Goal: Information Seeking & Learning: Understand process/instructions

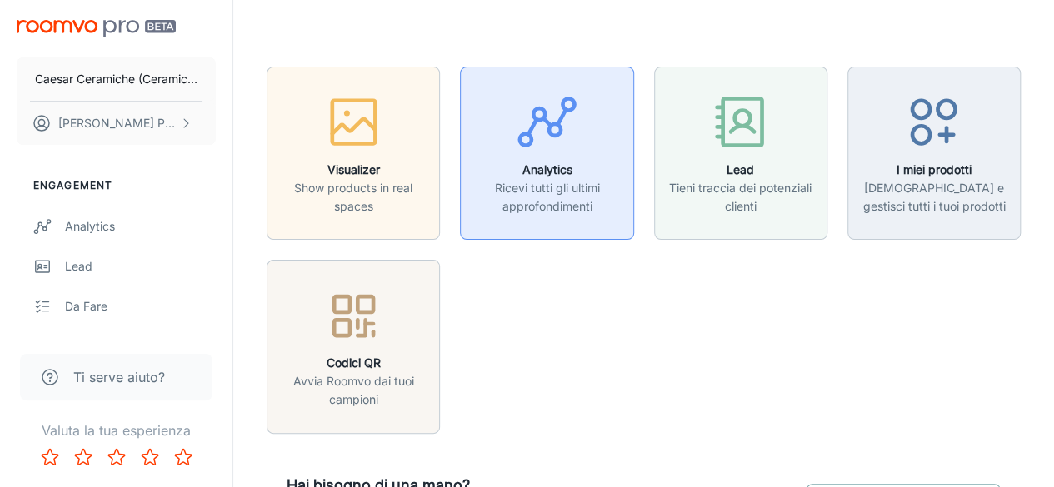
click at [559, 192] on p "Ricevi tutti gli ultimi approfondimenti" at bounding box center [547, 197] width 152 height 37
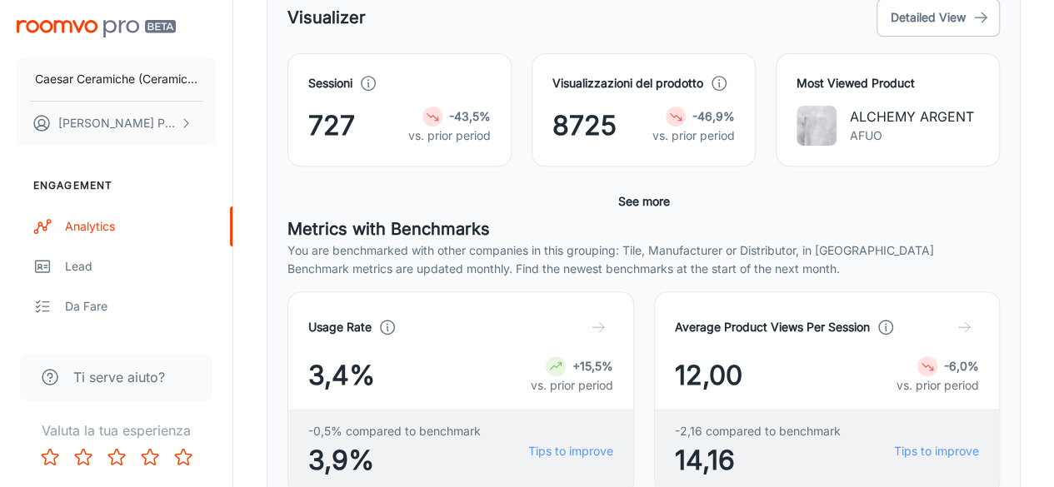
scroll to position [295, 0]
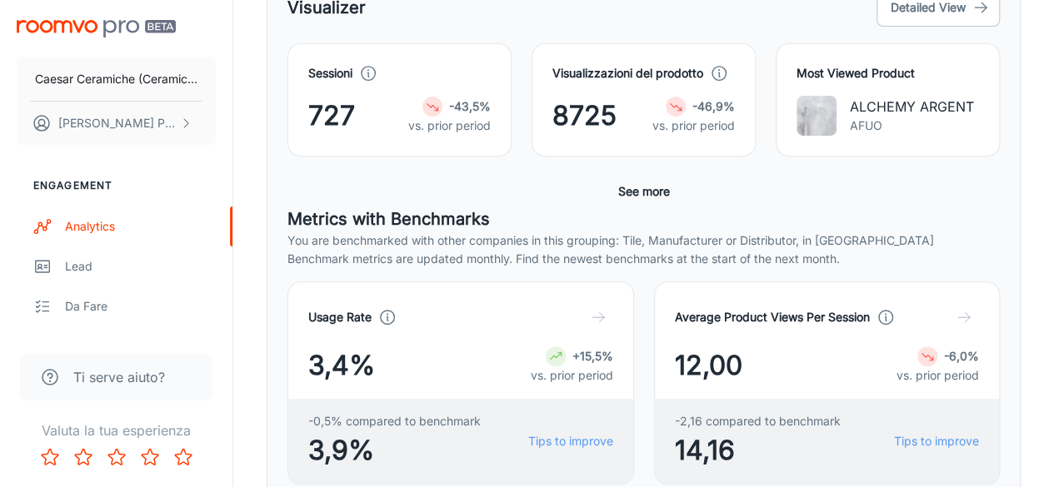
click at [633, 192] on button "See more" at bounding box center [643, 192] width 65 height 30
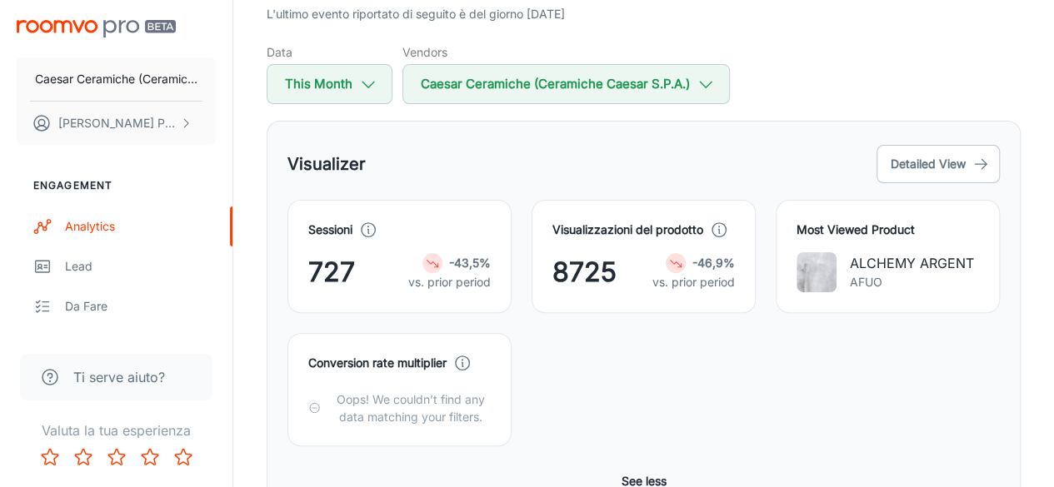
scroll to position [127, 0]
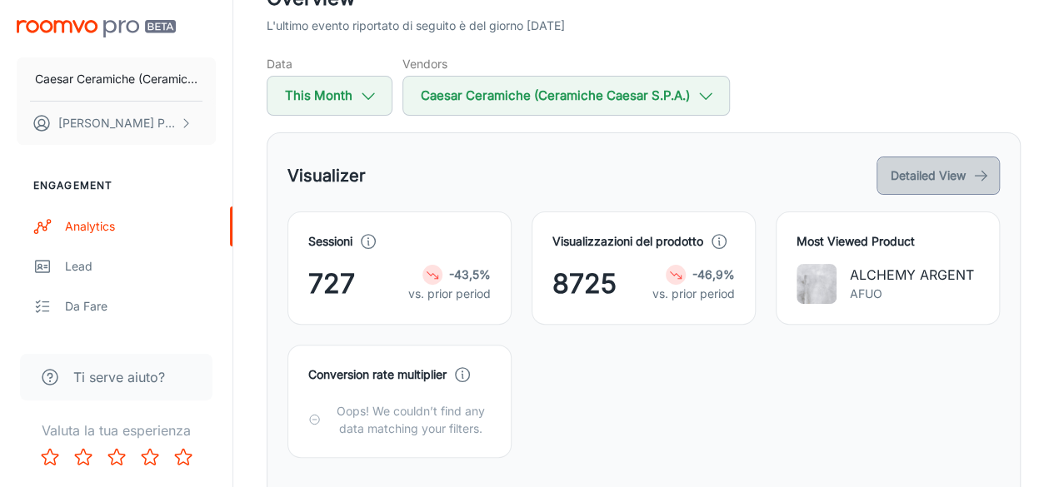
click at [893, 169] on button "Detailed View" at bounding box center [937, 176] width 123 height 38
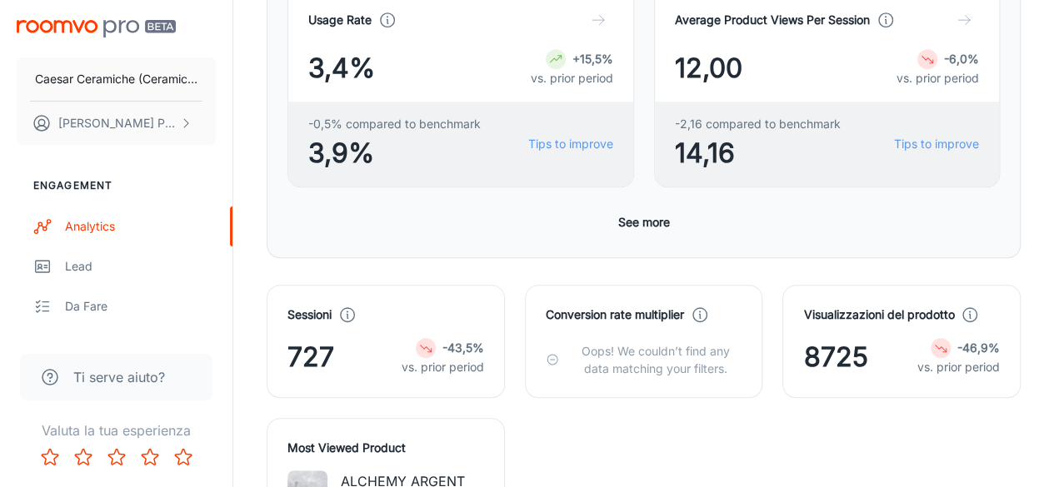
scroll to position [376, 0]
click at [645, 221] on button "See more" at bounding box center [643, 222] width 65 height 30
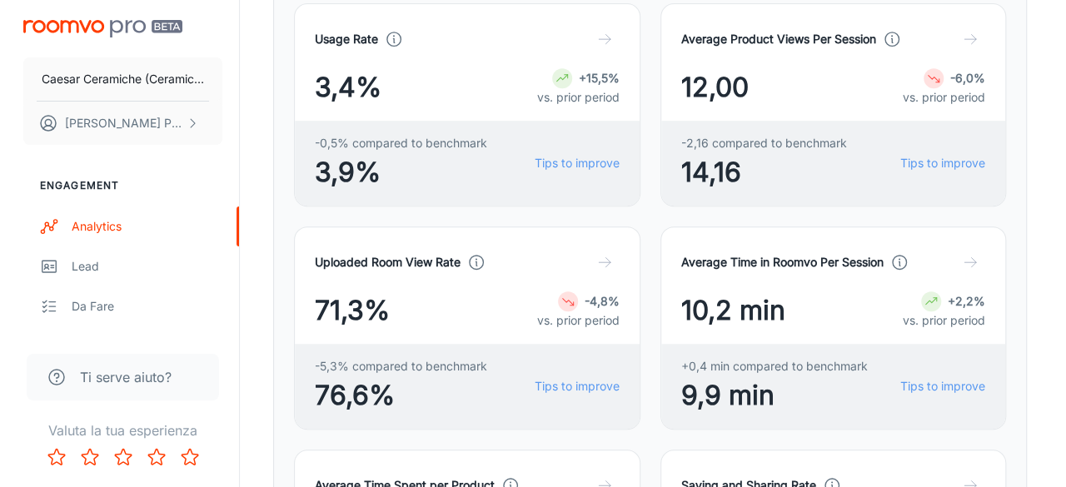
scroll to position [357, 0]
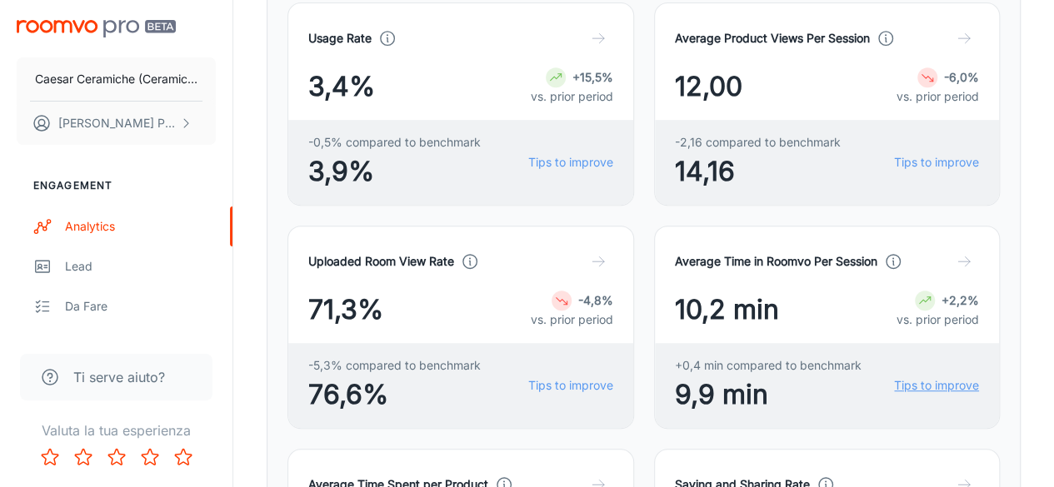
click at [921, 382] on link "Tips to improve" at bounding box center [936, 385] width 85 height 18
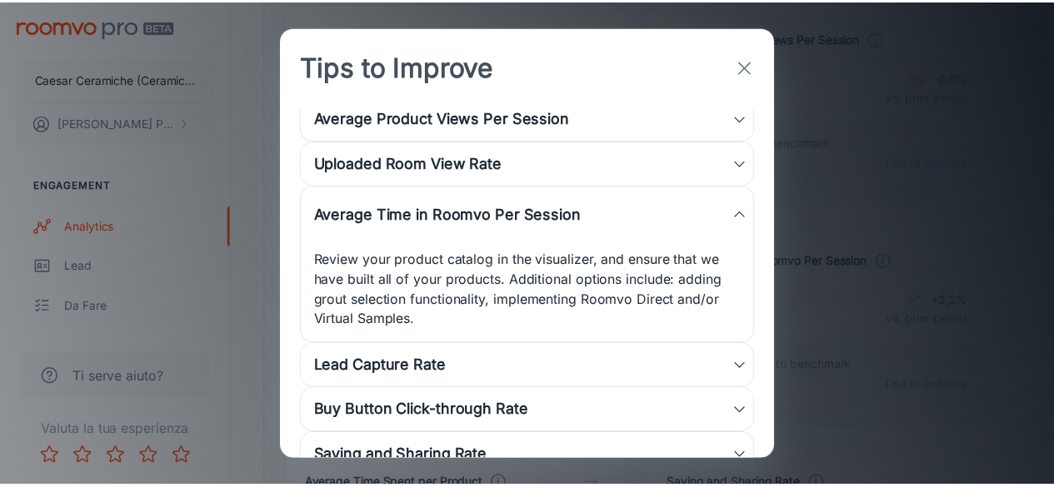
scroll to position [77, 0]
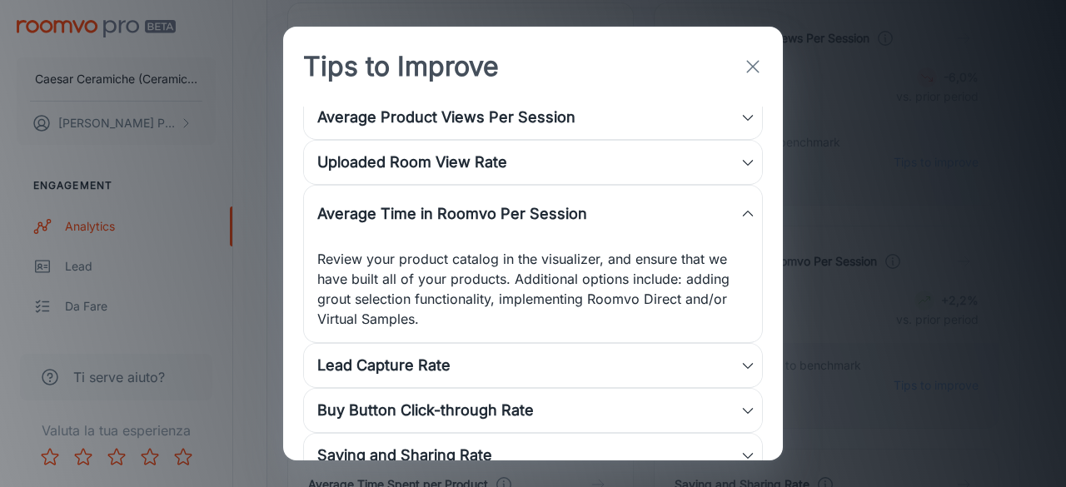
click at [750, 55] on button "button" at bounding box center [752, 66] width 33 height 33
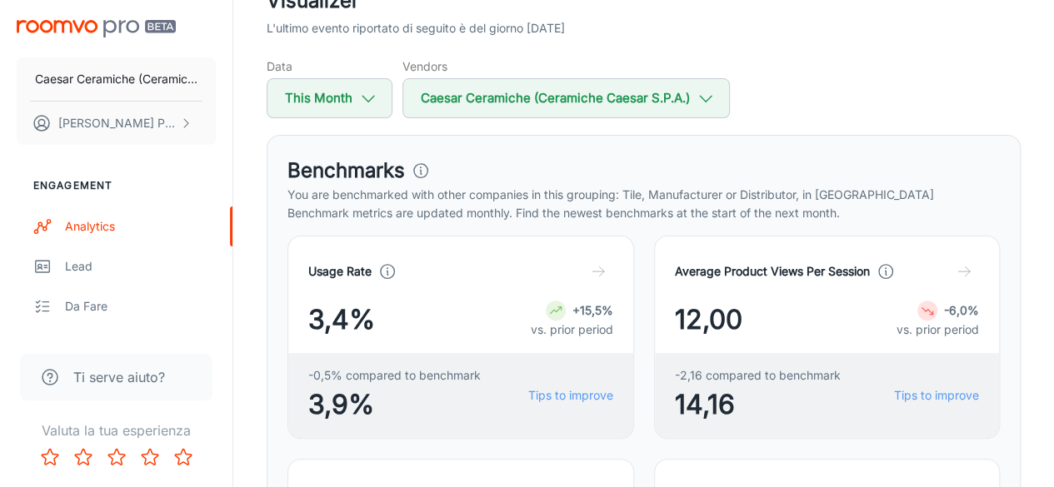
scroll to position [0, 0]
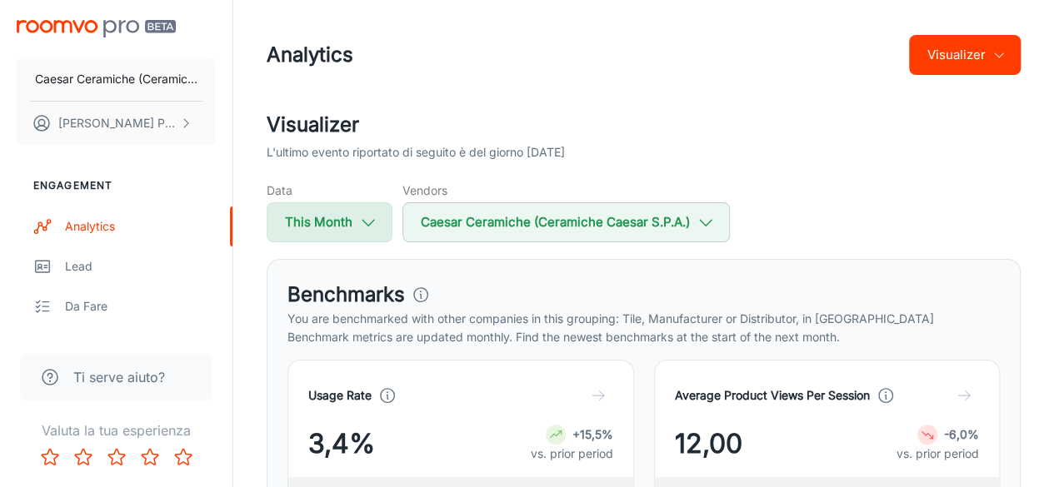
click at [338, 226] on button "This Month" at bounding box center [330, 222] width 126 height 40
select select "8"
select select "2025"
select select "8"
select select "2025"
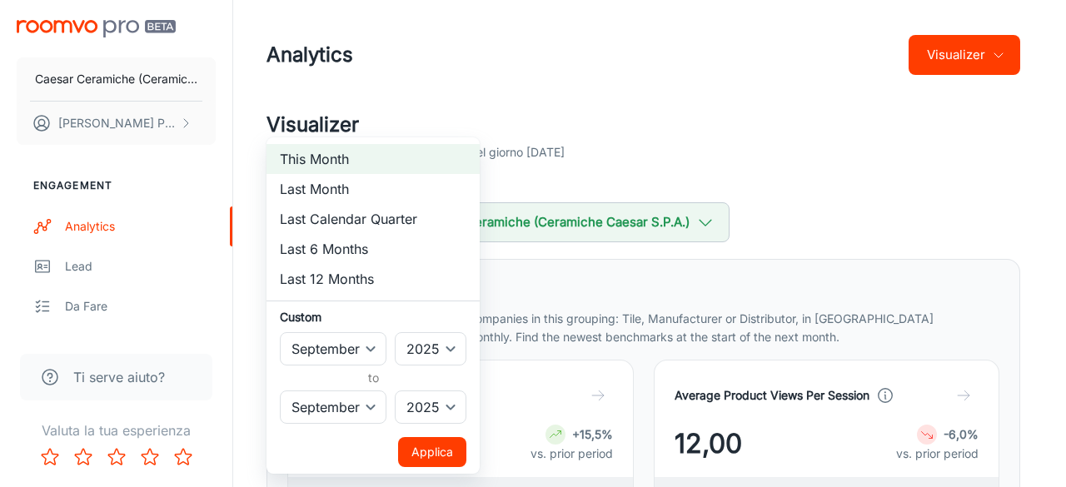
click at [388, 270] on li "Last 12 Months" at bounding box center [373, 279] width 213 height 30
select select "2024"
select select "7"
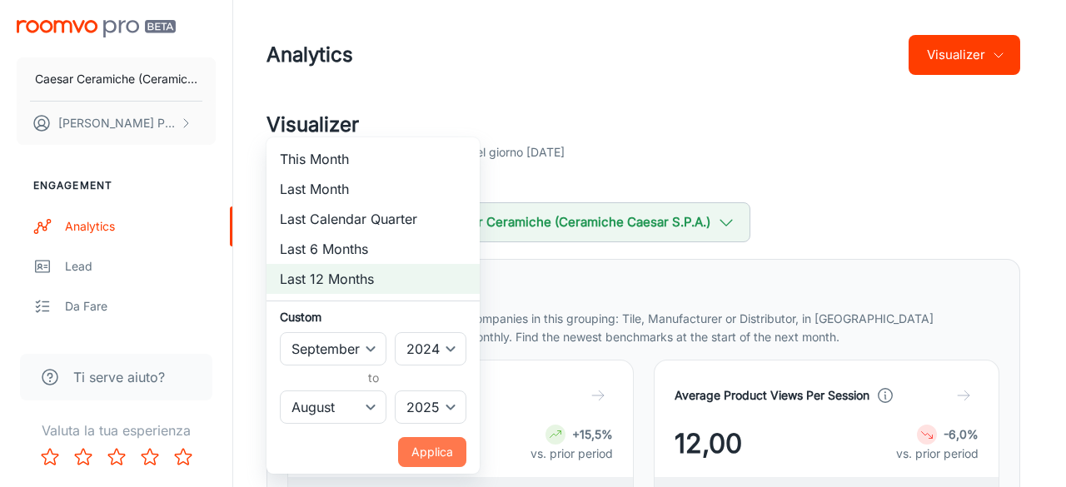
click at [424, 456] on button "Applica" at bounding box center [432, 452] width 68 height 30
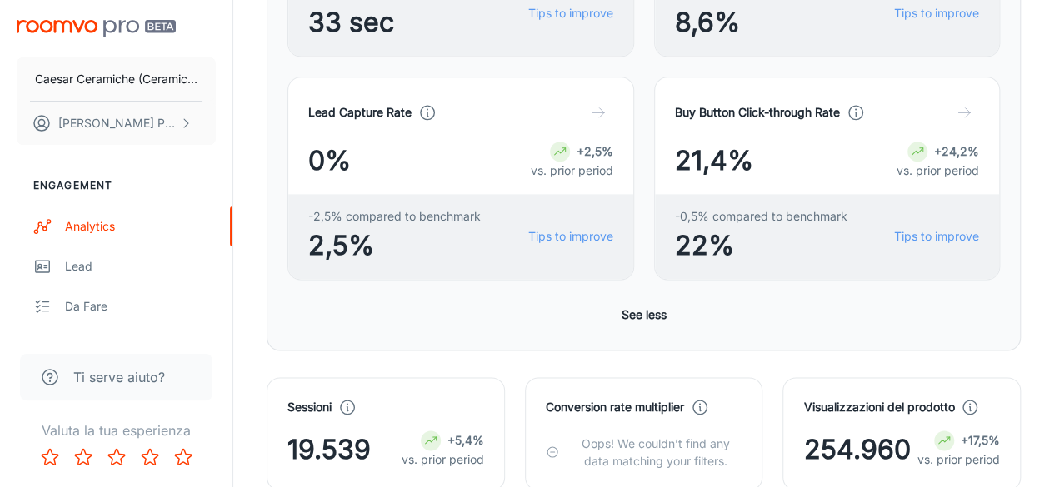
scroll to position [954, 0]
click at [640, 312] on button "See less" at bounding box center [644, 314] width 58 height 30
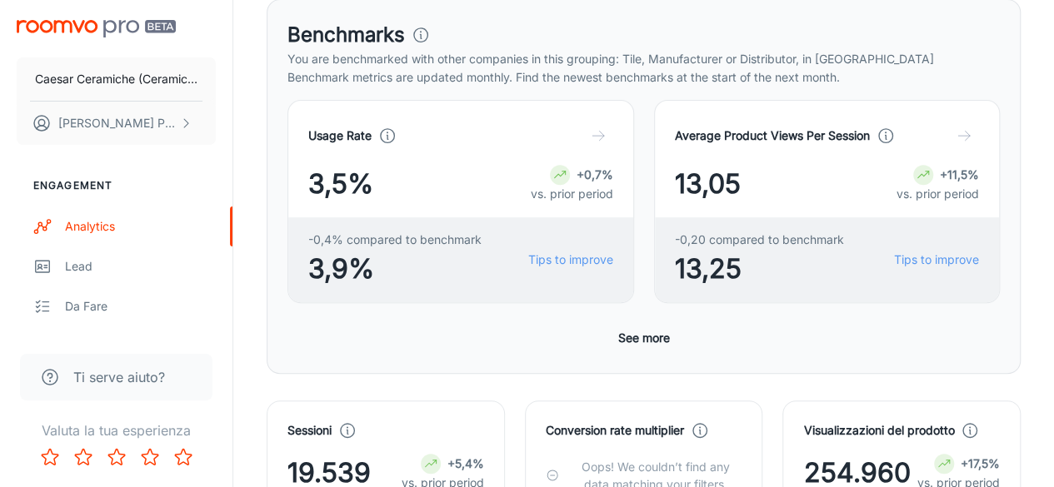
scroll to position [411, 0]
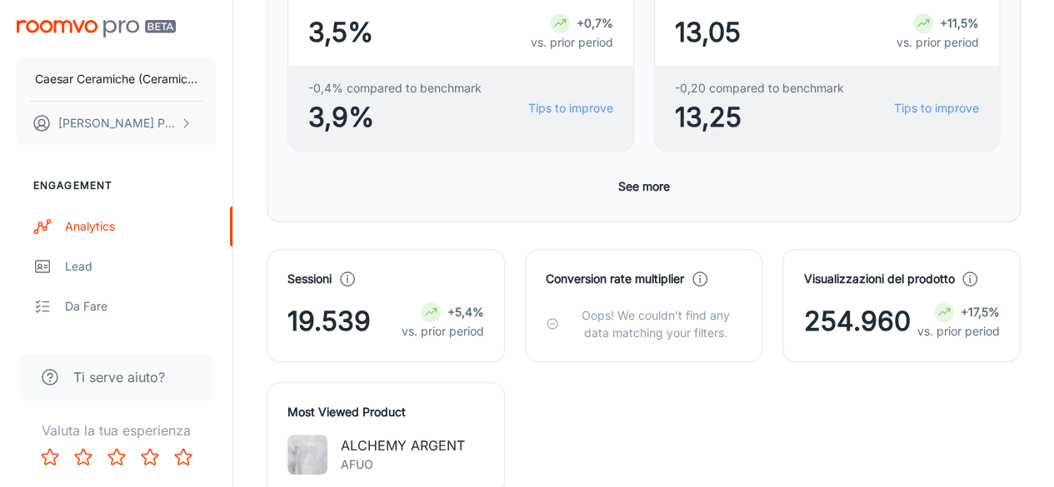
click at [636, 184] on button "See more" at bounding box center [643, 187] width 65 height 30
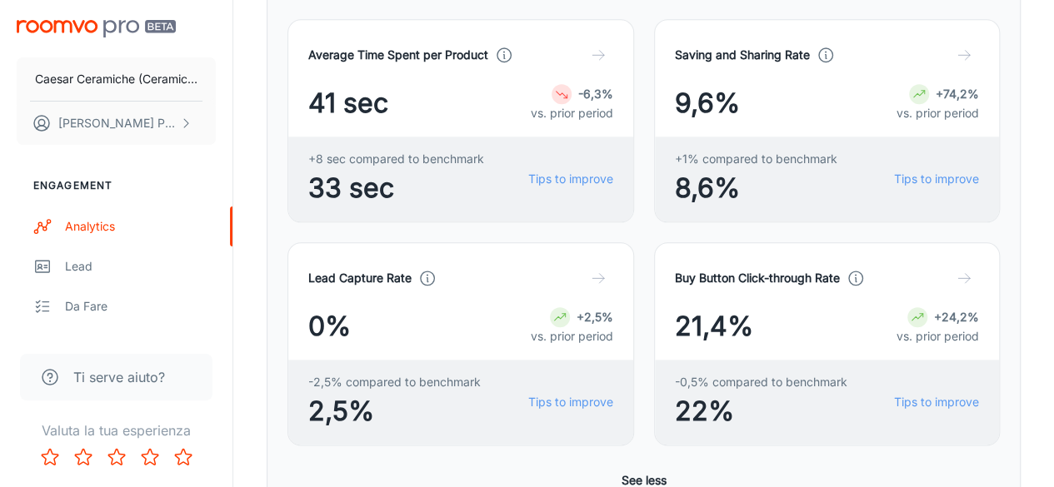
scroll to position [788, 0]
click at [590, 273] on icon "button" at bounding box center [598, 277] width 17 height 17
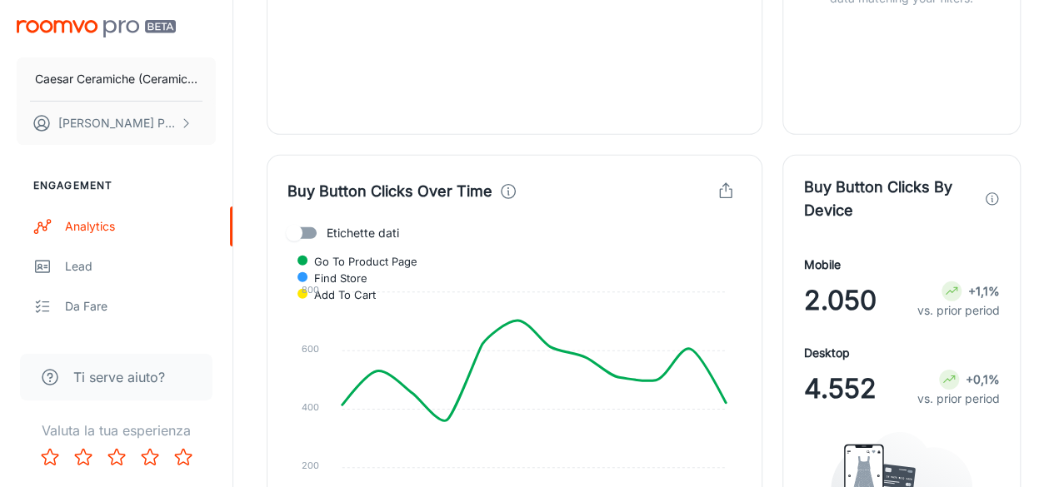
scroll to position [2475, 0]
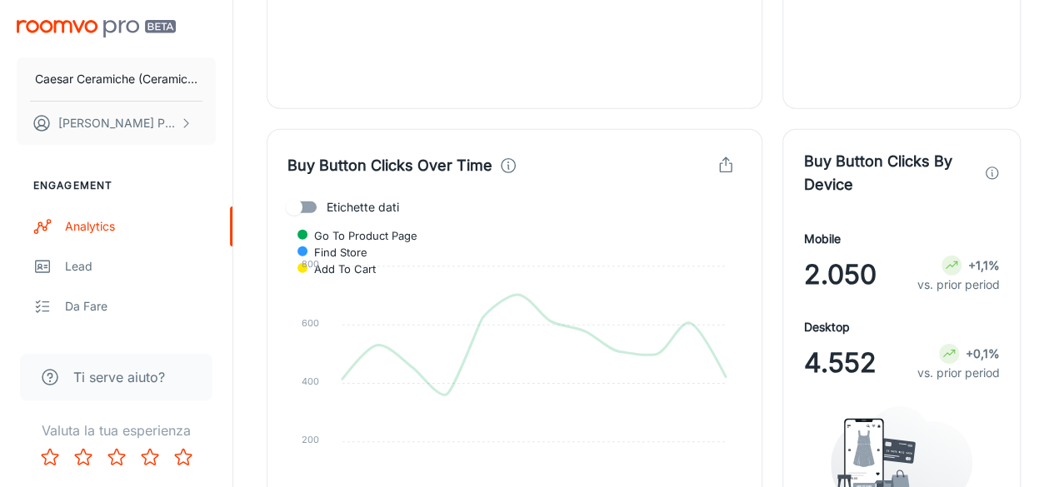
click at [367, 245] on span "Find Store" at bounding box center [335, 252] width 66 height 15
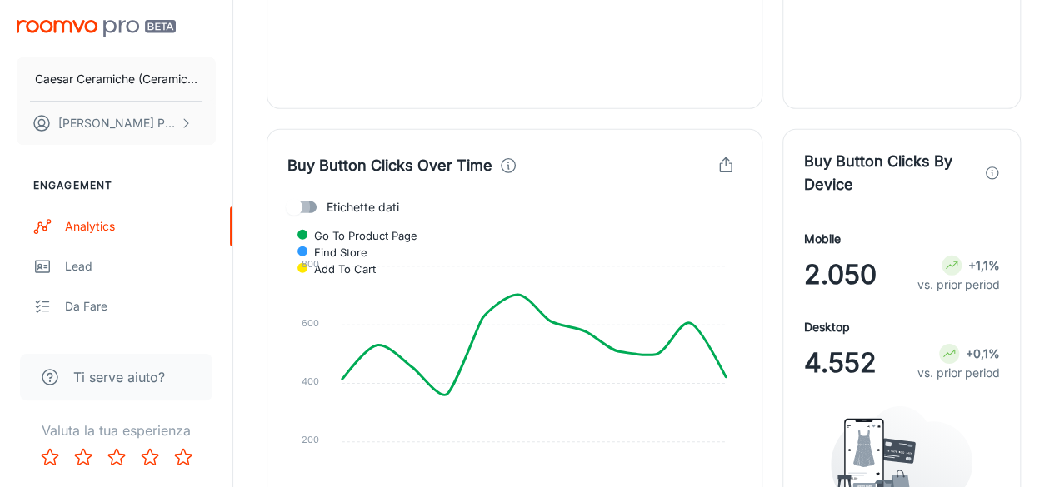
click at [313, 199] on input "Etichette dati" at bounding box center [294, 208] width 95 height 32
checkbox input "true"
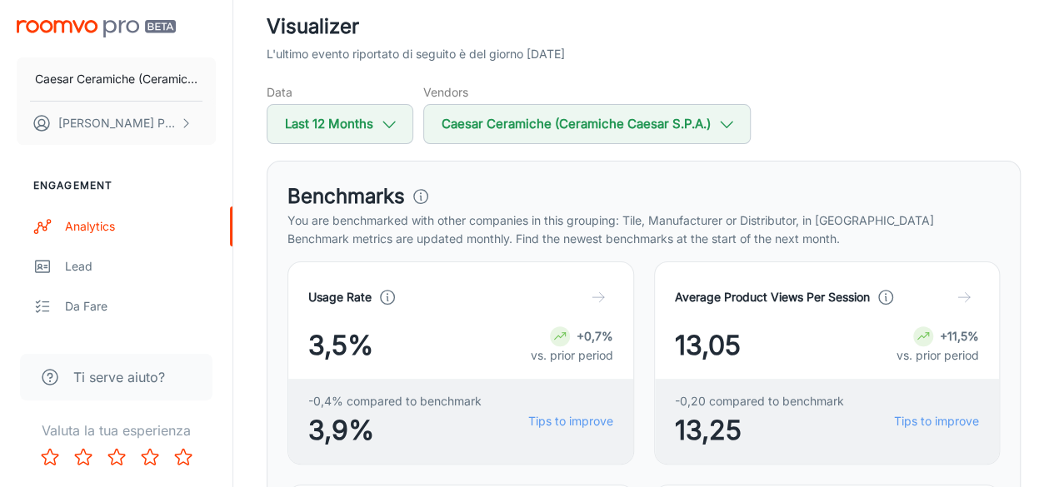
scroll to position [0, 0]
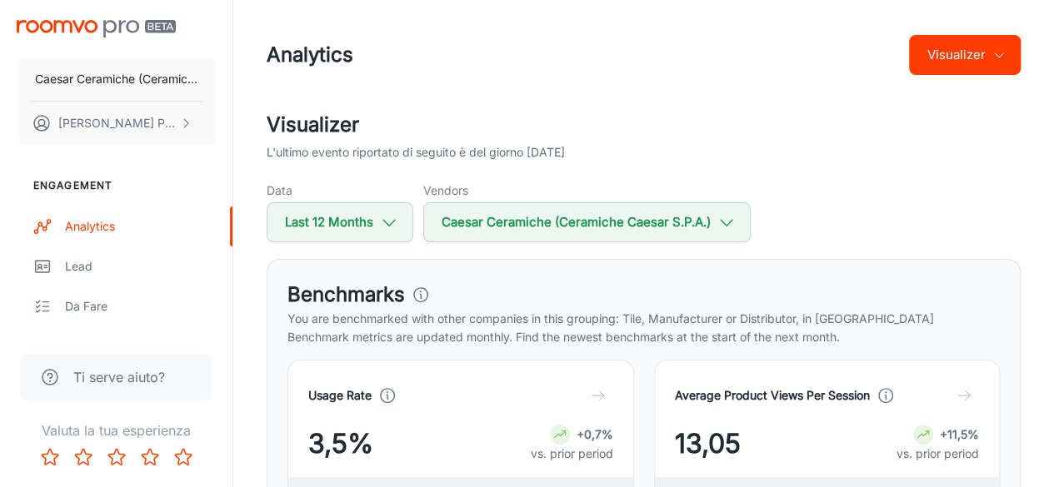
click at [909, 58] on button "Visualizer" at bounding box center [965, 55] width 112 height 40
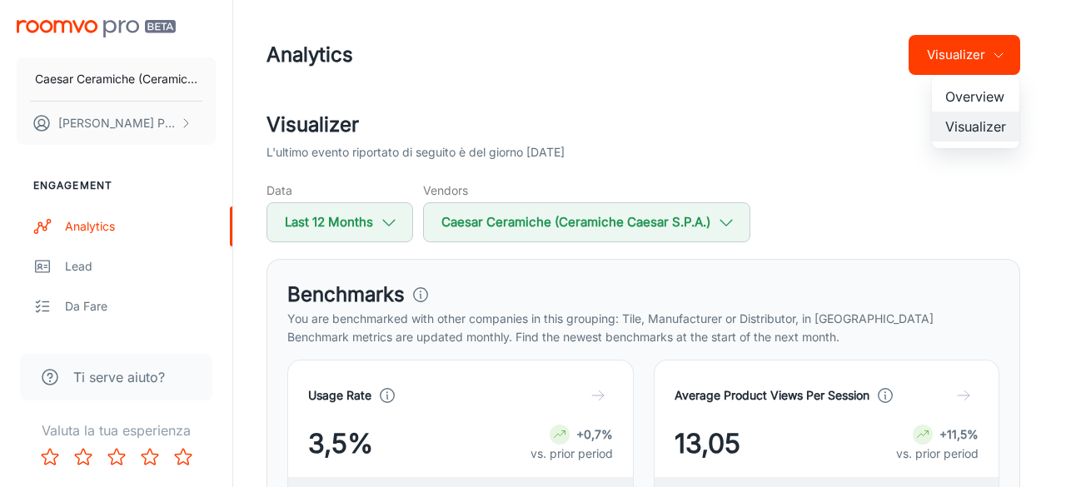
click at [909, 58] on div at bounding box center [533, 243] width 1066 height 487
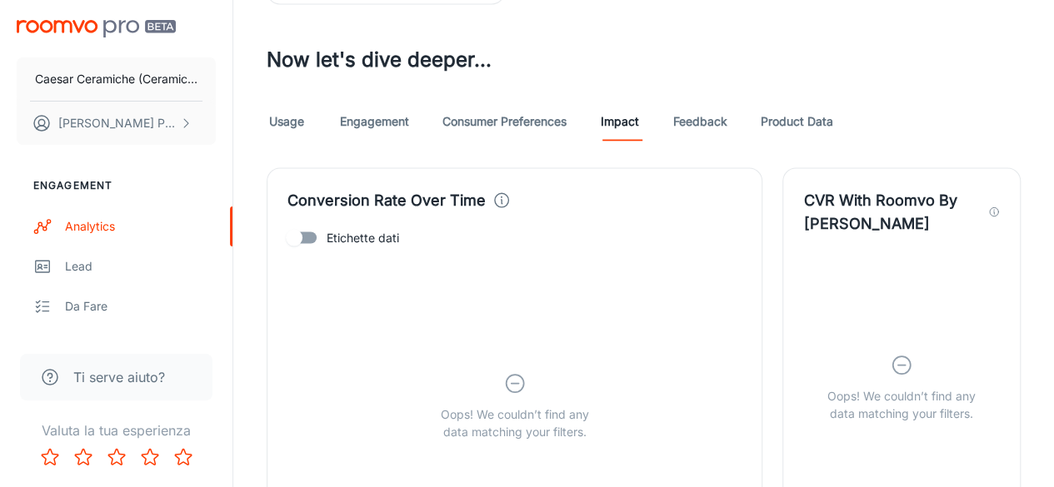
scroll to position [1576, 0]
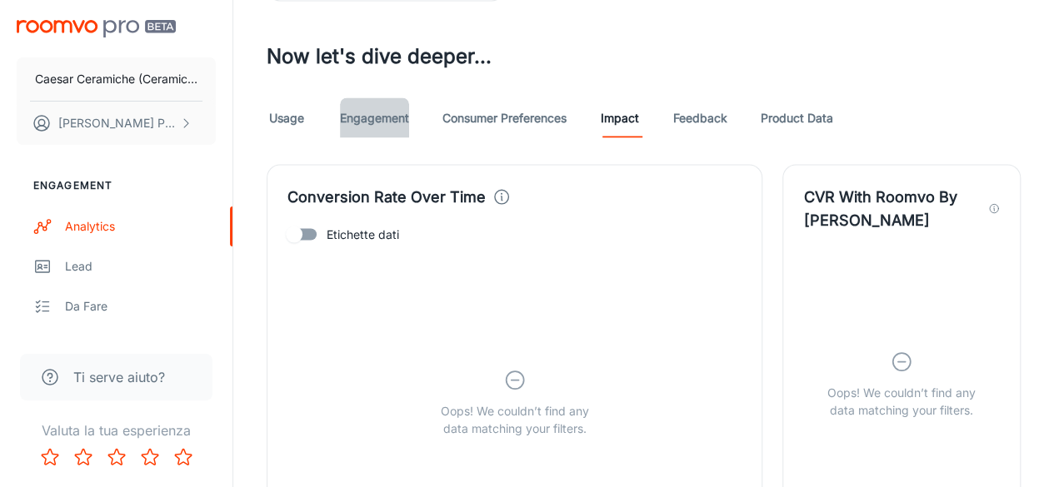
click at [363, 121] on link "Engagement" at bounding box center [374, 117] width 69 height 40
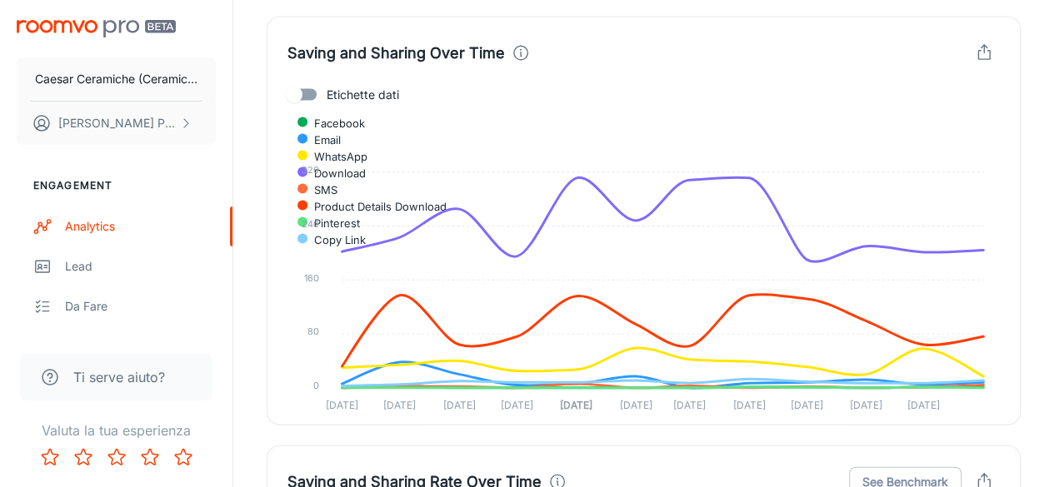
scroll to position [4808, 0]
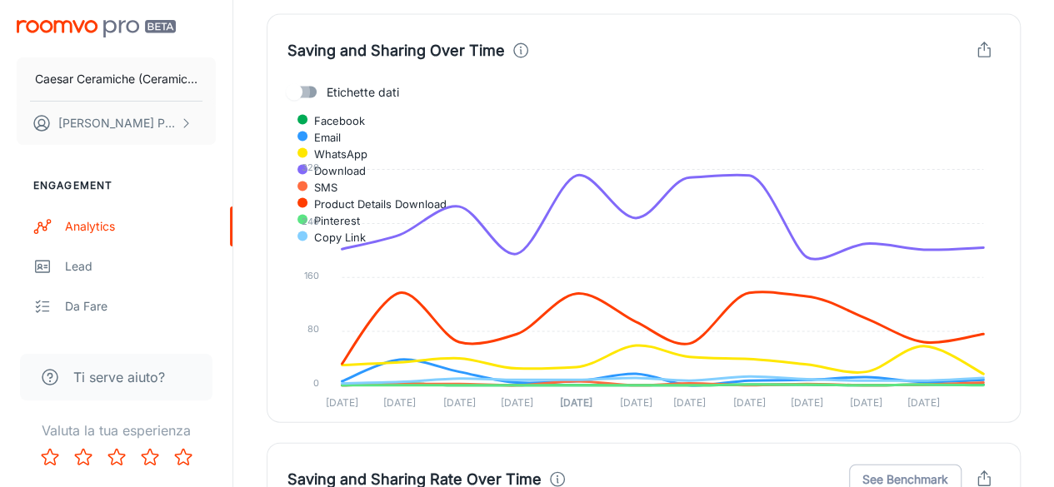
click at [300, 81] on input "Etichette dati" at bounding box center [294, 93] width 95 height 32
checkbox input "true"
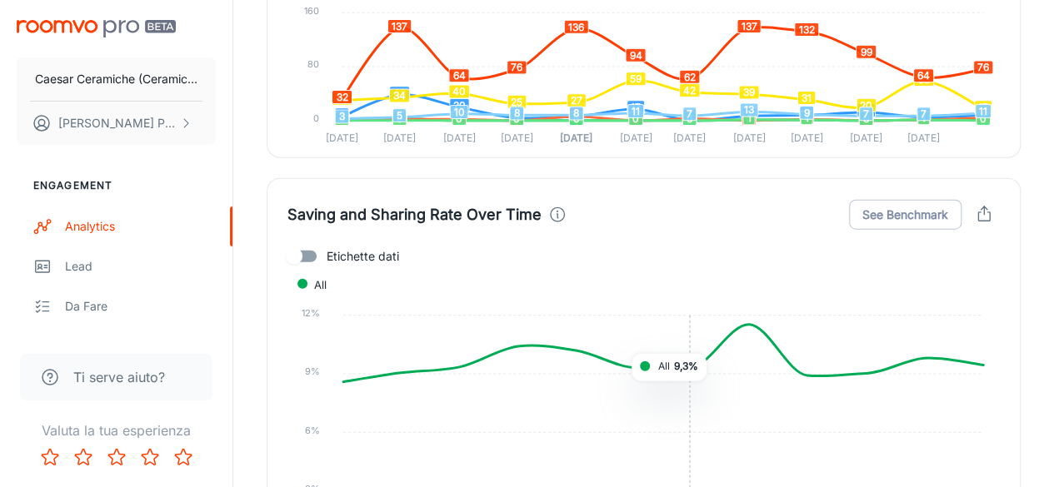
scroll to position [5270, 0]
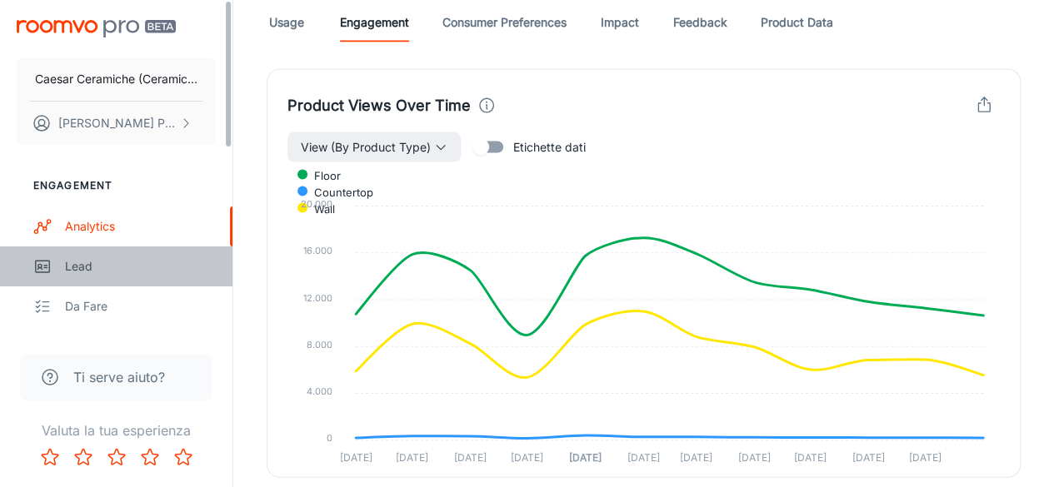
click at [63, 268] on link "Lead" at bounding box center [116, 267] width 232 height 40
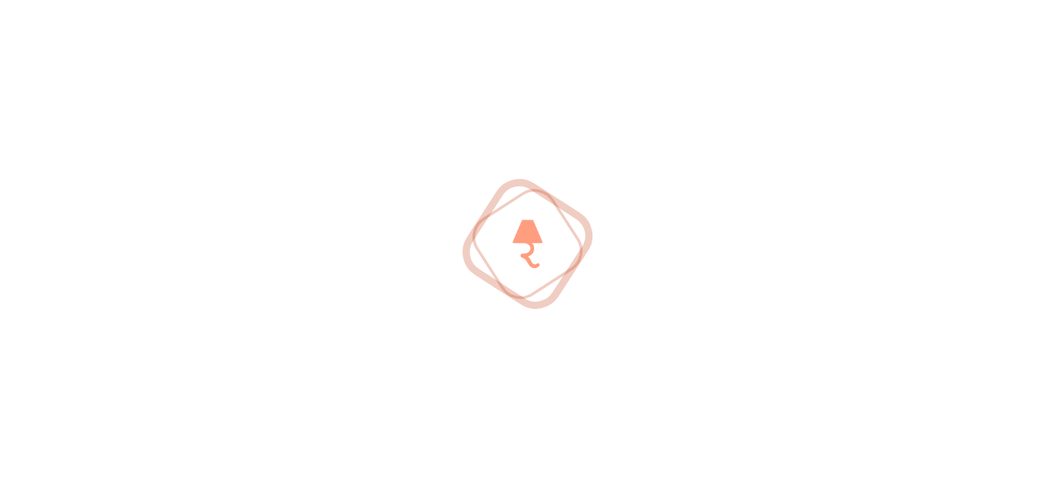
scroll to position [1658, 0]
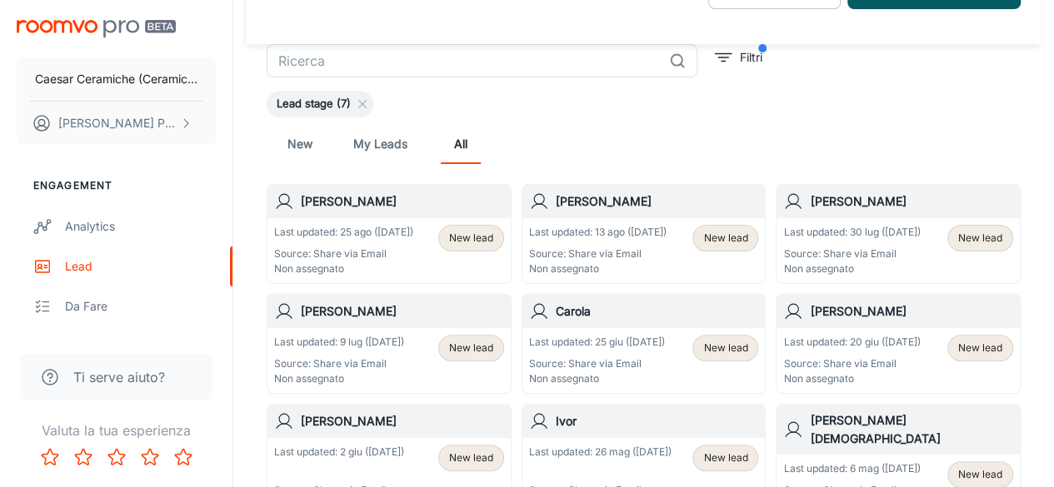
scroll to position [65, 0]
click at [333, 262] on p "Source: Share via Email" at bounding box center [343, 254] width 139 height 15
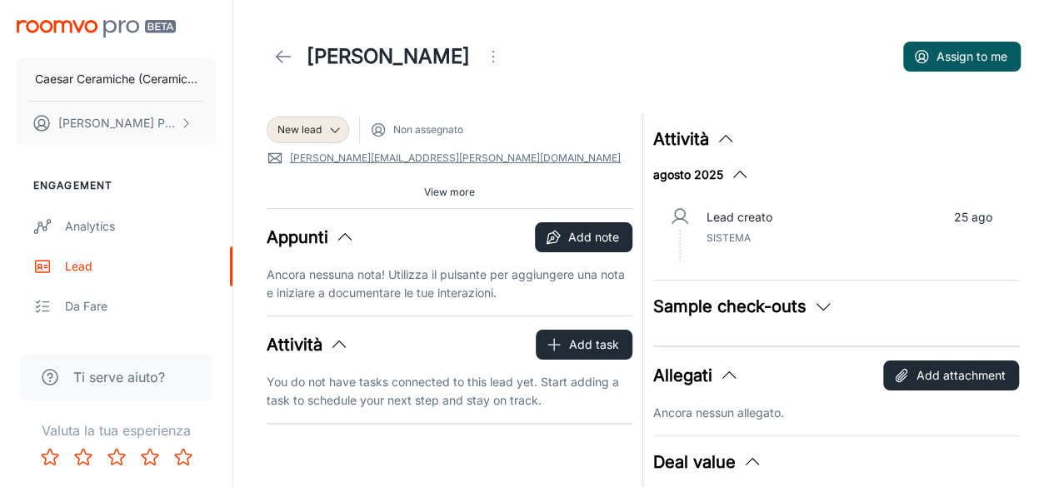
click at [728, 309] on button "Sample check-outs" at bounding box center [743, 306] width 180 height 25
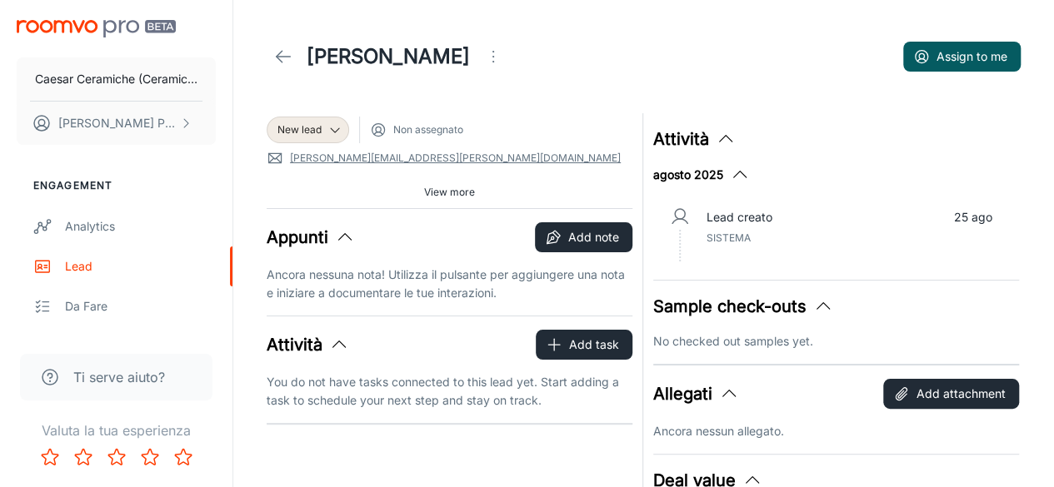
click at [728, 309] on button "Sample check-outs" at bounding box center [743, 306] width 180 height 25
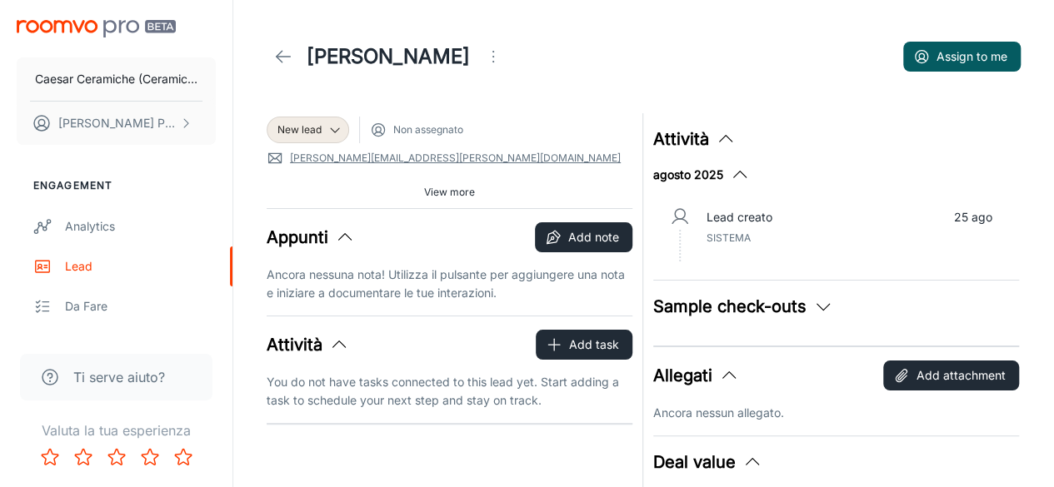
click at [700, 389] on div "Allegati Add attachment" at bounding box center [836, 376] width 366 height 30
click at [431, 191] on span "View more" at bounding box center [449, 192] width 51 height 15
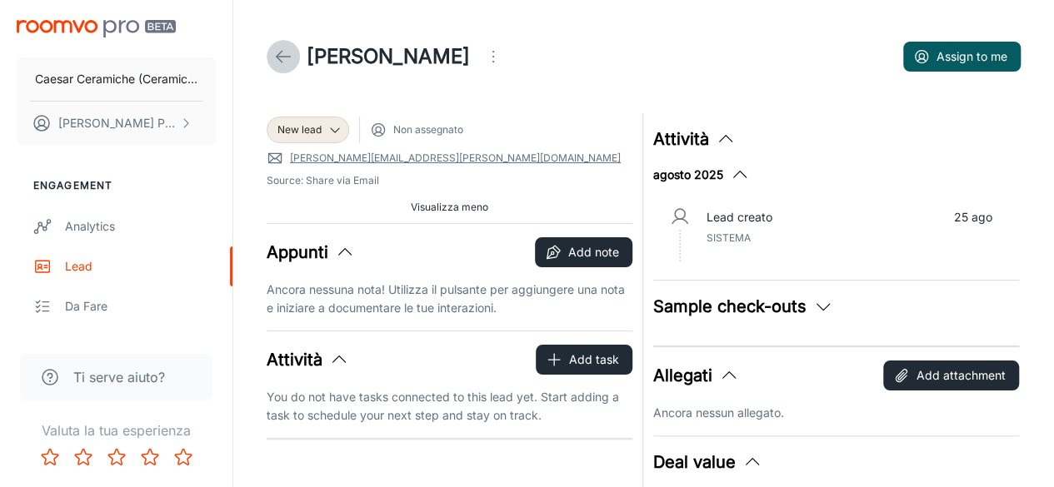
click at [268, 55] on link at bounding box center [283, 56] width 33 height 33
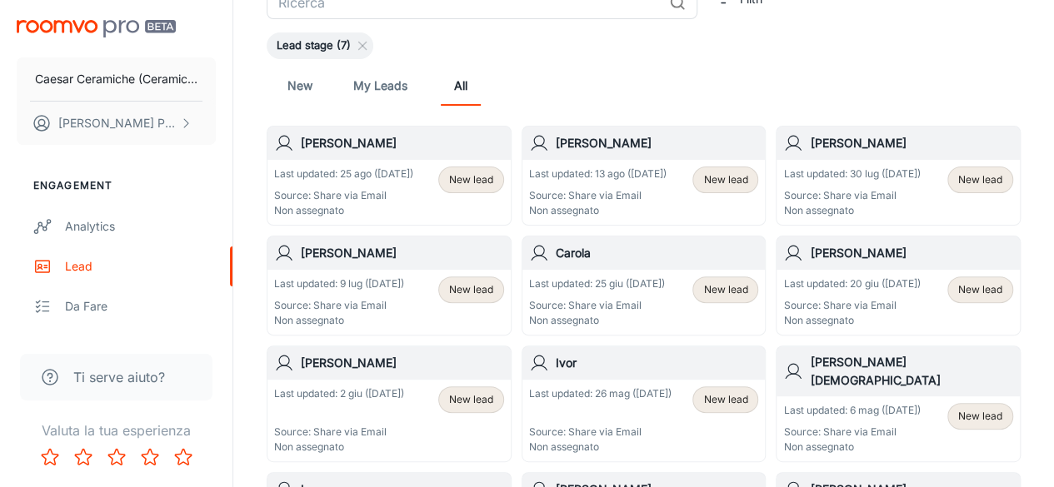
scroll to position [125, 0]
click at [349, 371] on h6 "[PERSON_NAME]" at bounding box center [402, 362] width 203 height 18
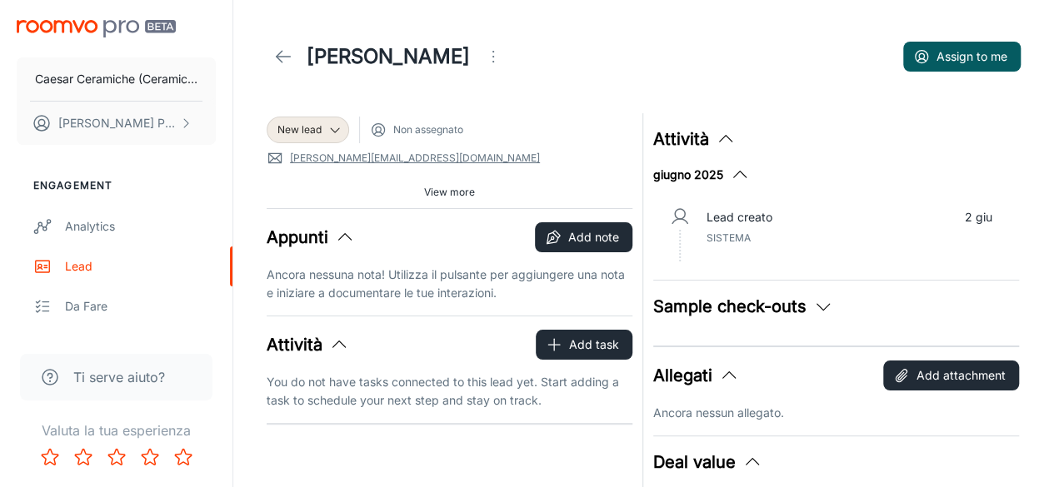
click at [445, 191] on span "View more" at bounding box center [449, 192] width 51 height 15
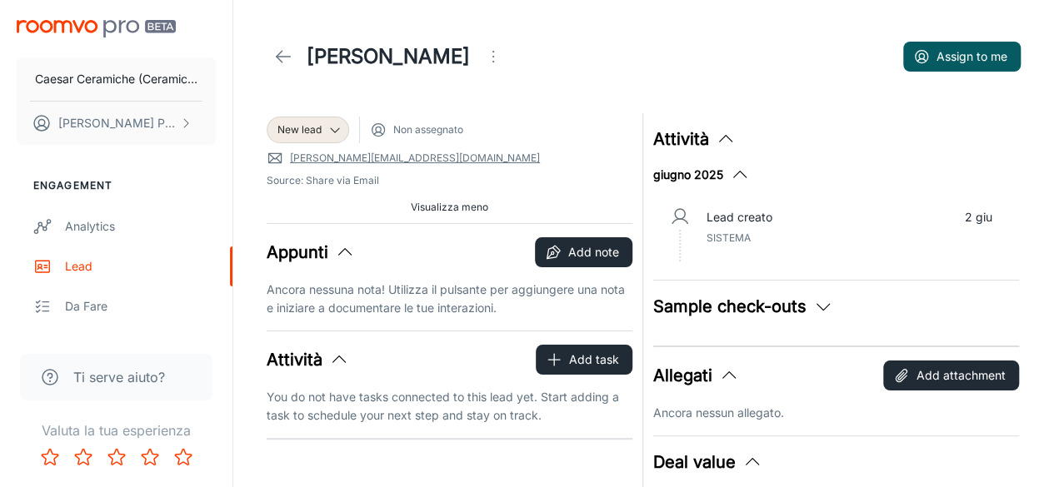
click at [738, 171] on icon "button" at bounding box center [740, 175] width 20 height 20
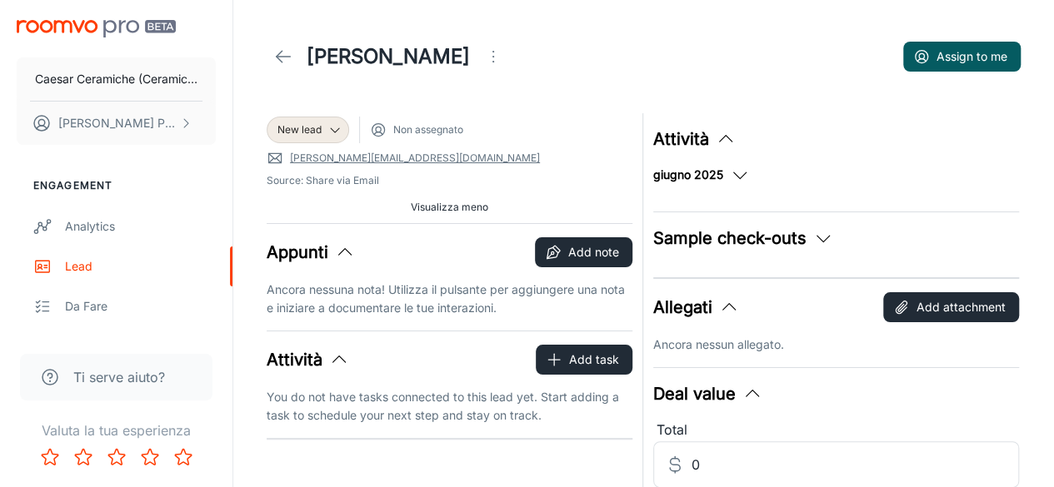
click at [735, 173] on icon "button" at bounding box center [740, 175] width 20 height 20
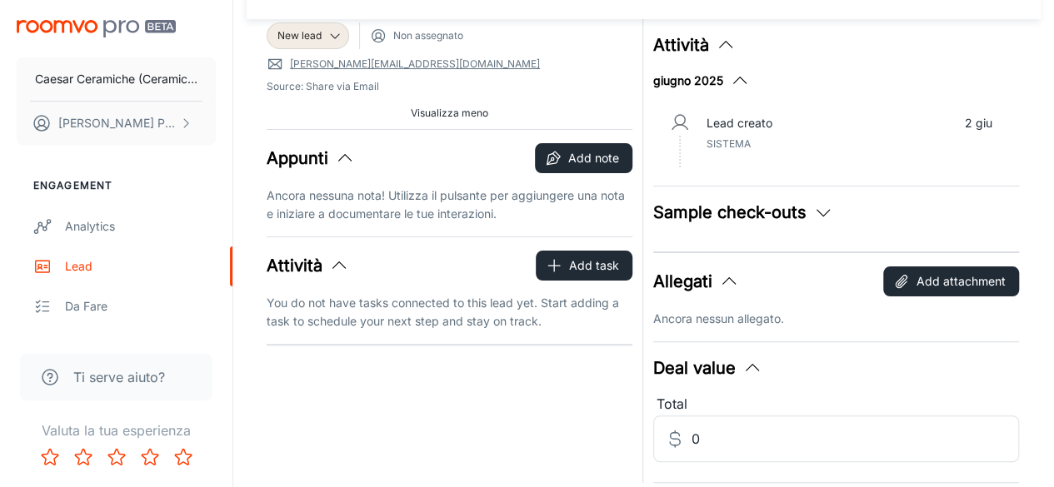
scroll to position [155, 0]
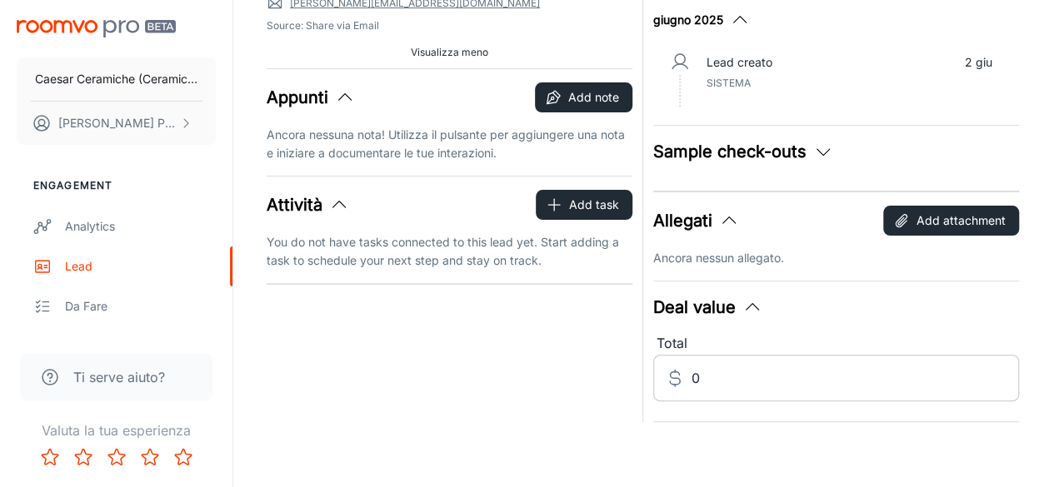
click at [685, 379] on div "​ Dollar sign 0 ​" at bounding box center [836, 378] width 366 height 47
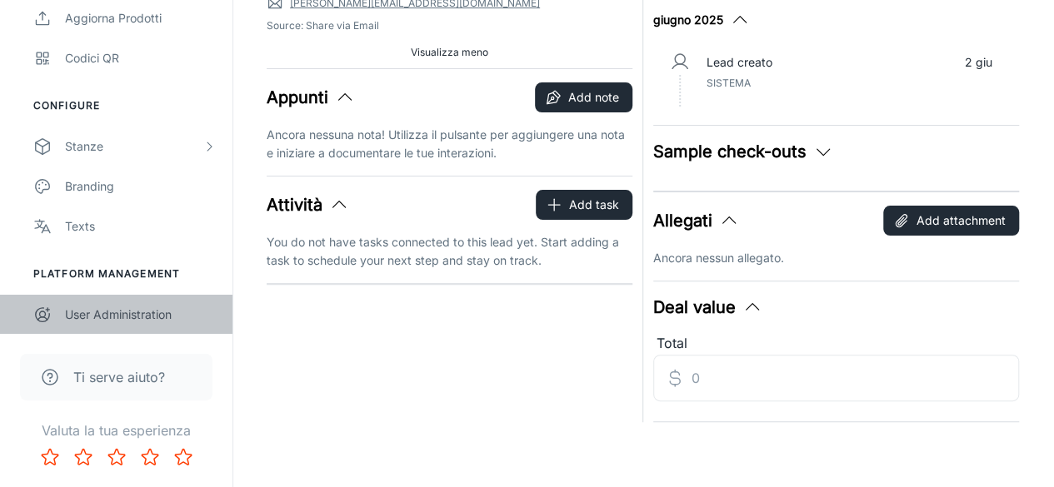
click at [170, 314] on div "User Administration" at bounding box center [140, 315] width 151 height 18
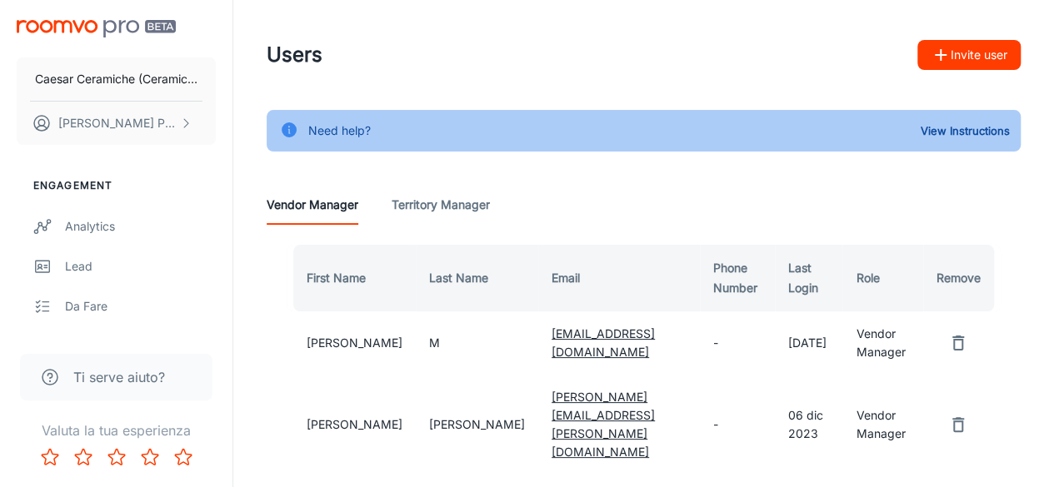
click at [437, 197] on Manager "Territory Manager" at bounding box center [440, 205] width 98 height 40
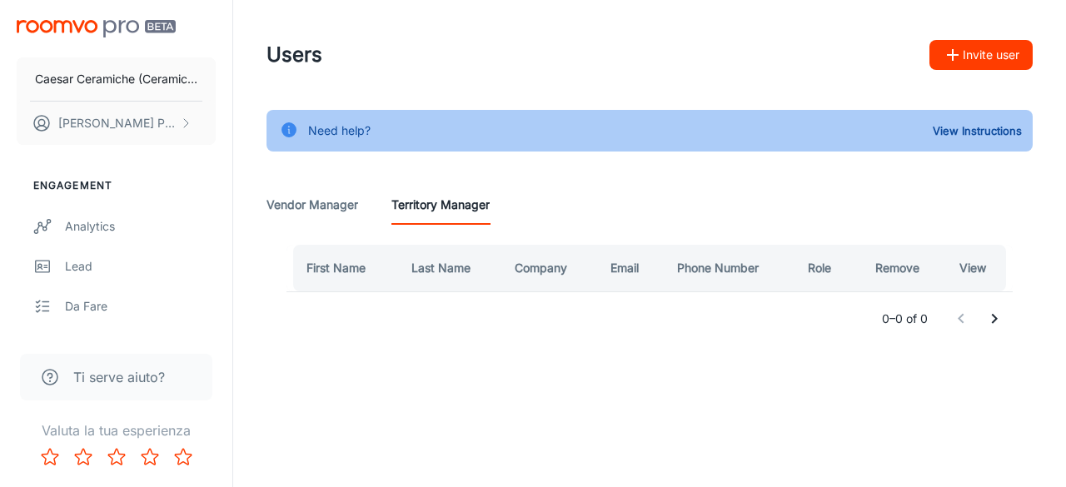
click at [311, 201] on Manager "Vendor Manager" at bounding box center [313, 205] width 92 height 40
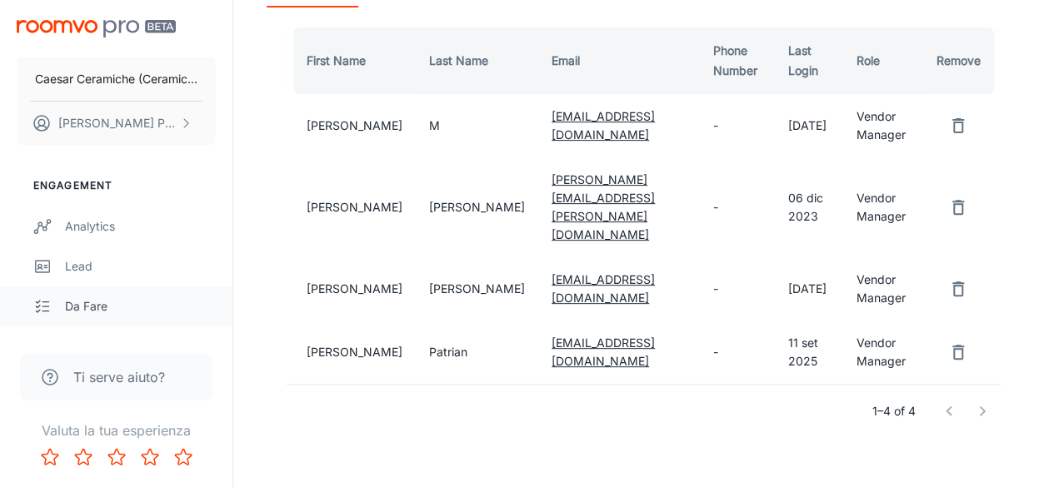
scroll to position [156, 0]
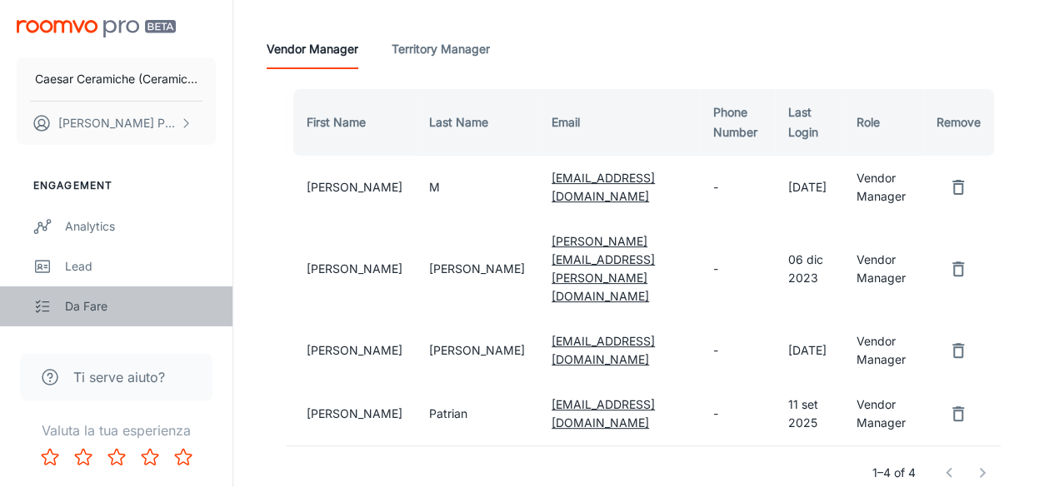
click at [150, 300] on div "Da fare" at bounding box center [140, 306] width 151 height 18
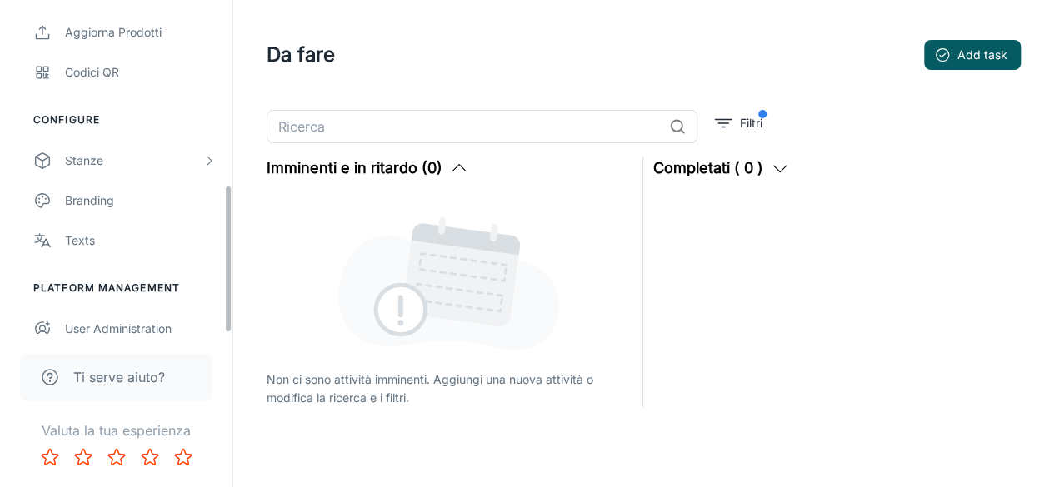
scroll to position [416, 0]
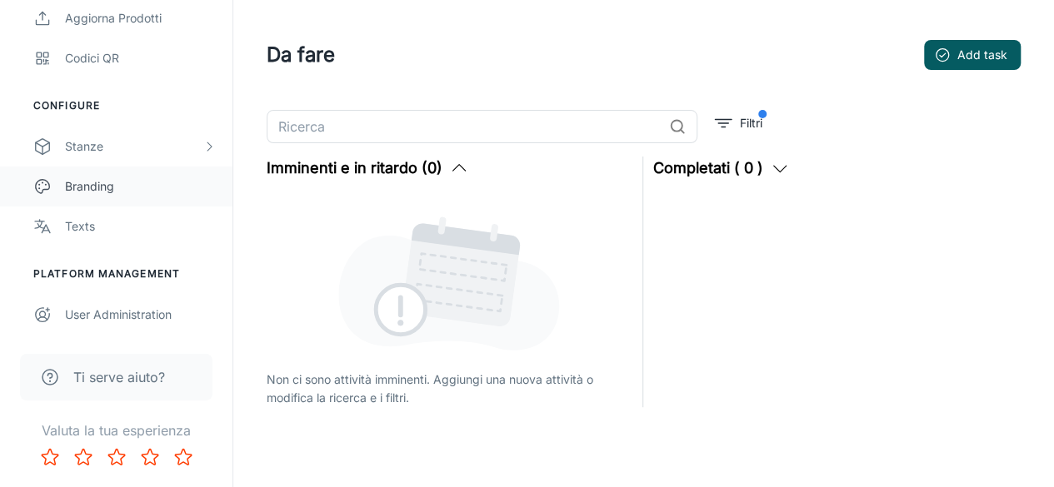
drag, startPoint x: 105, startPoint y: 198, endPoint x: 97, endPoint y: 182, distance: 17.5
click at [97, 182] on div "Branding" at bounding box center [140, 186] width 151 height 18
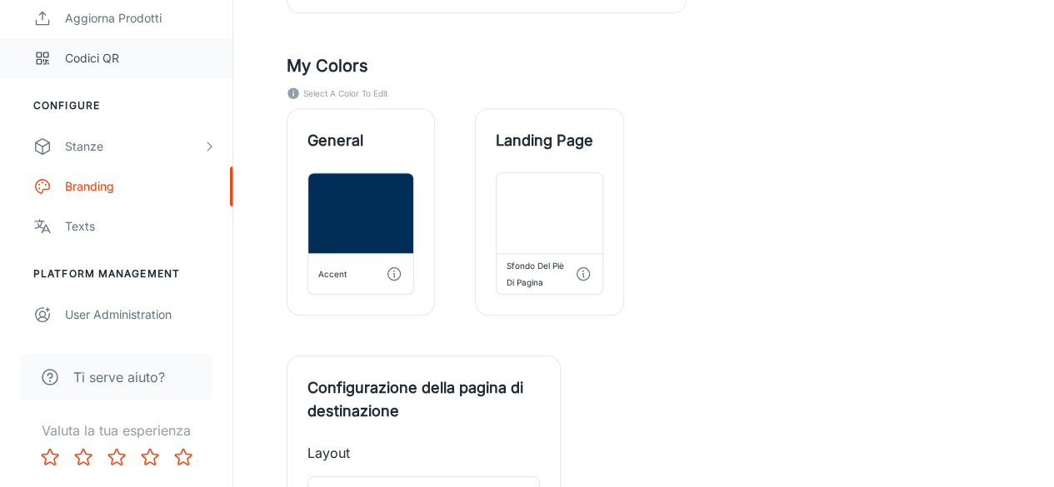
scroll to position [250, 0]
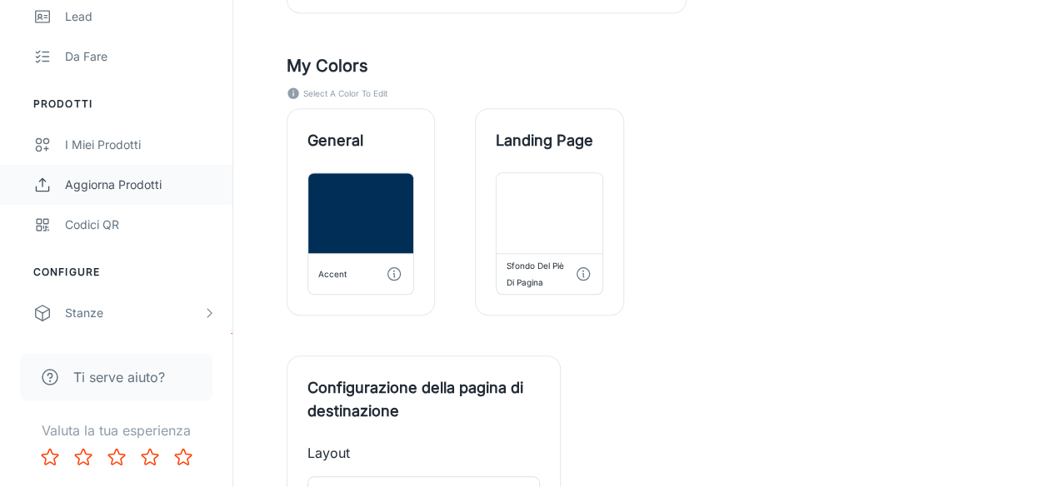
click at [106, 172] on link "Aggiorna prodotti" at bounding box center [116, 185] width 232 height 40
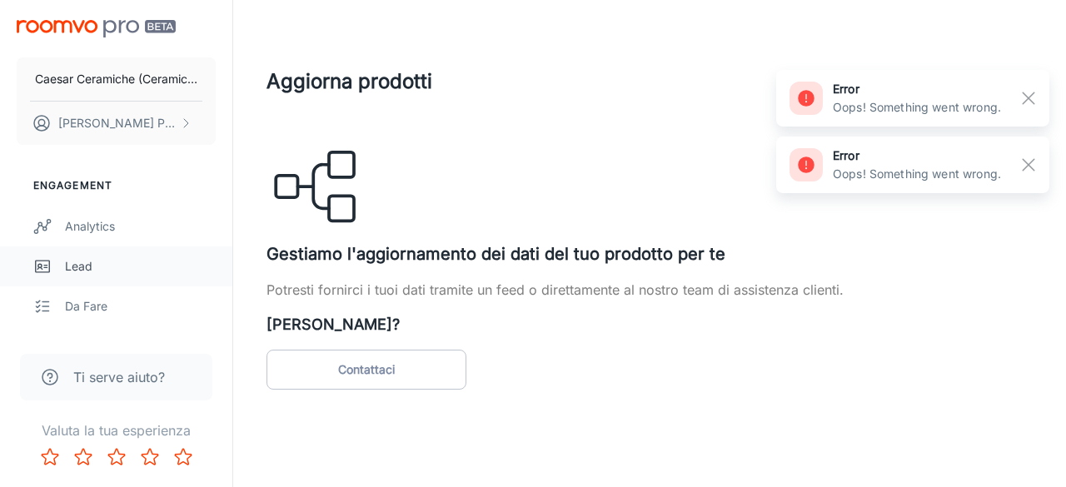
click at [101, 278] on link "Lead" at bounding box center [116, 267] width 232 height 40
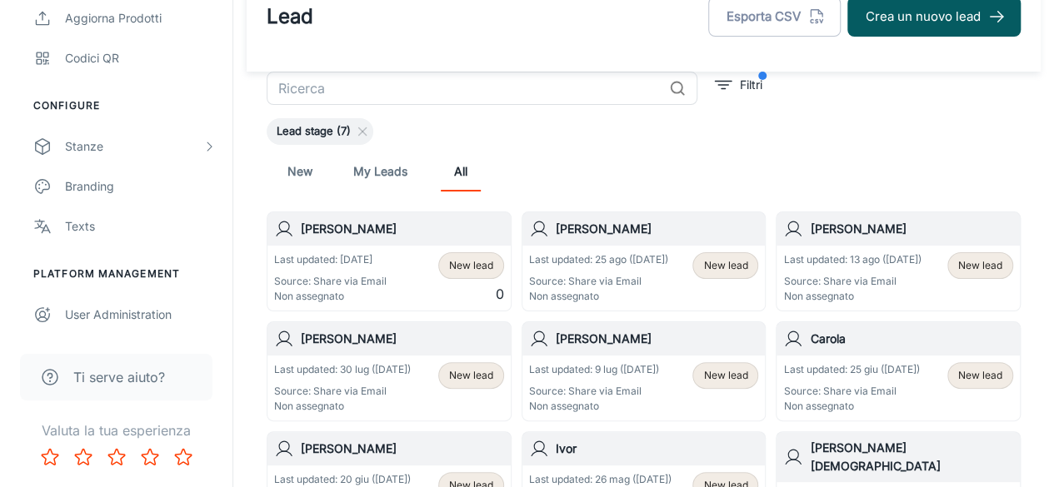
scroll to position [39, 0]
click at [122, 366] on div "Ti serve aiuto?" at bounding box center [116, 377] width 192 height 47
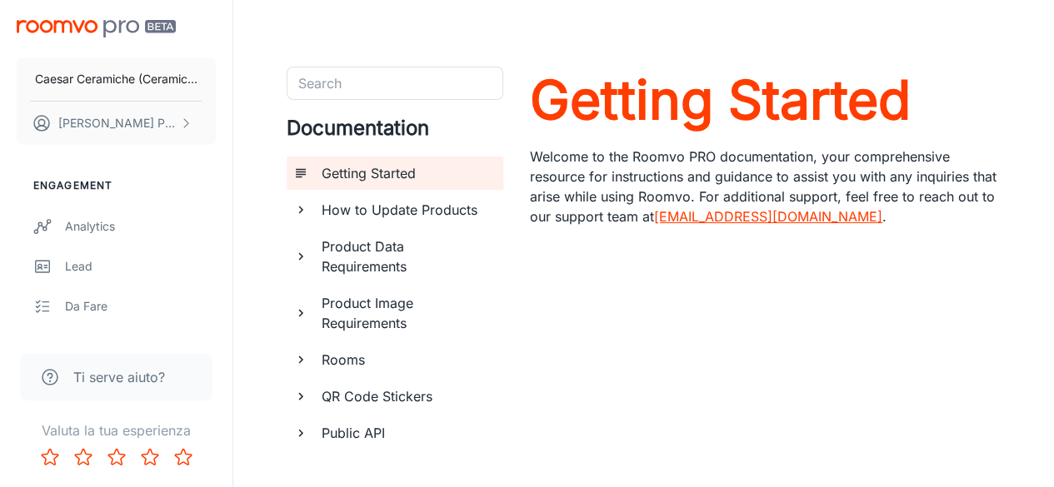
click at [303, 312] on icon "documentation page list" at bounding box center [300, 313] width 15 height 15
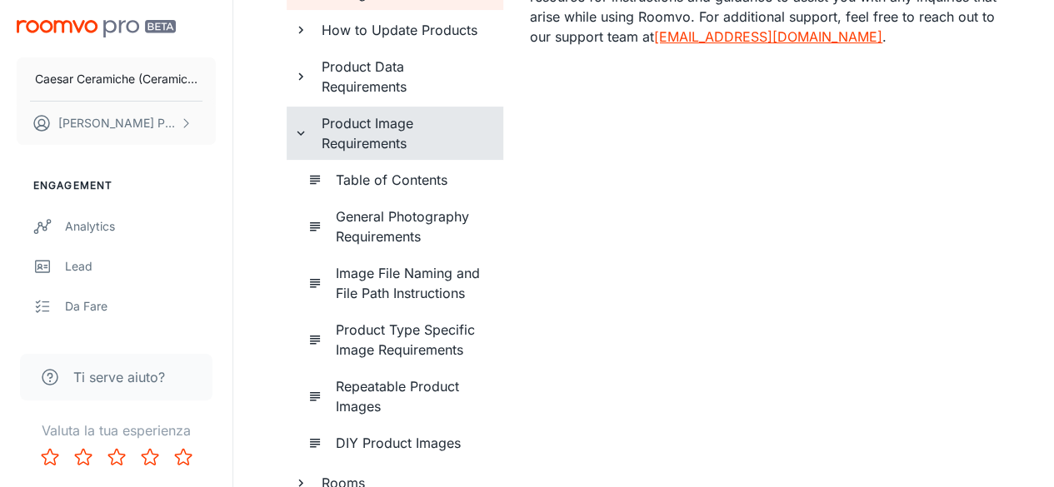
scroll to position [182, 0]
click at [292, 122] on div "Product Image Requirements" at bounding box center [395, 131] width 217 height 53
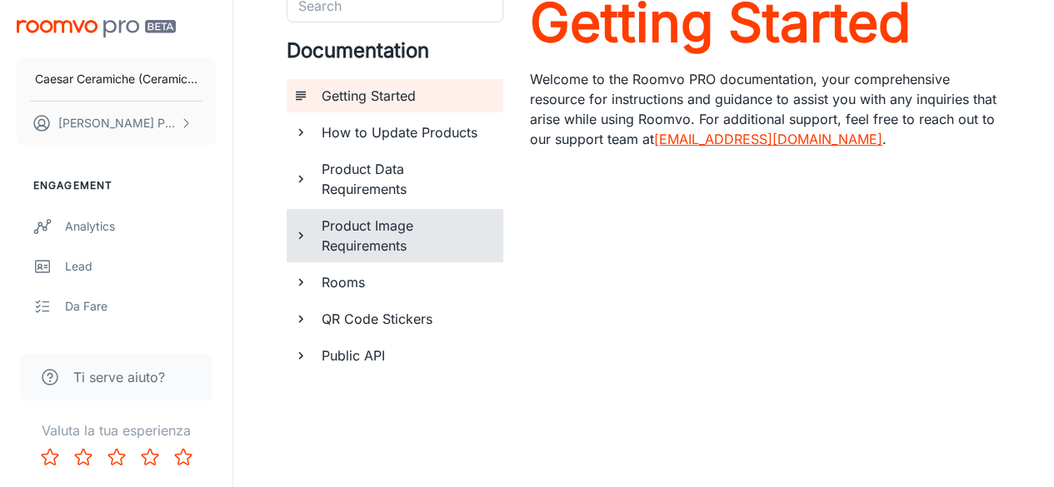
scroll to position [77, 0]
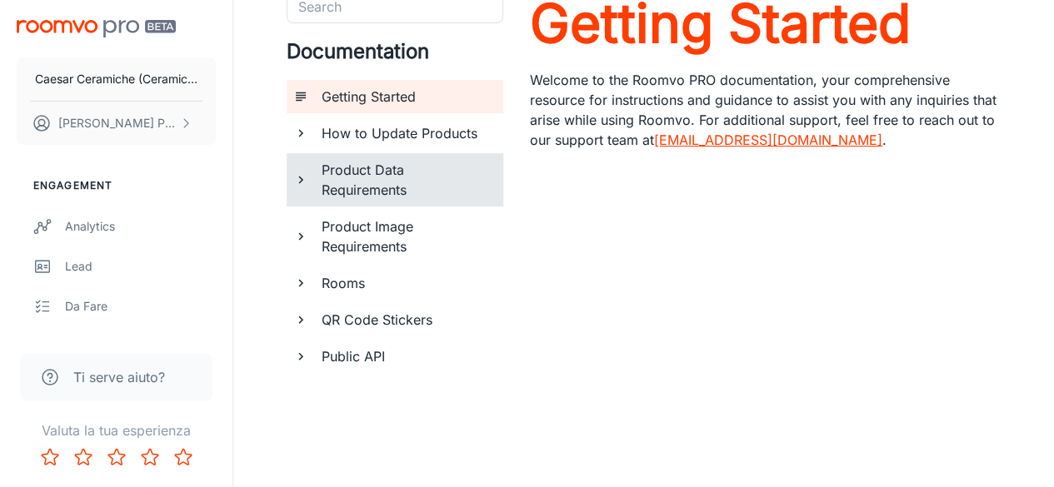
click at [302, 179] on icon "documentation page list" at bounding box center [300, 180] width 5 height 7
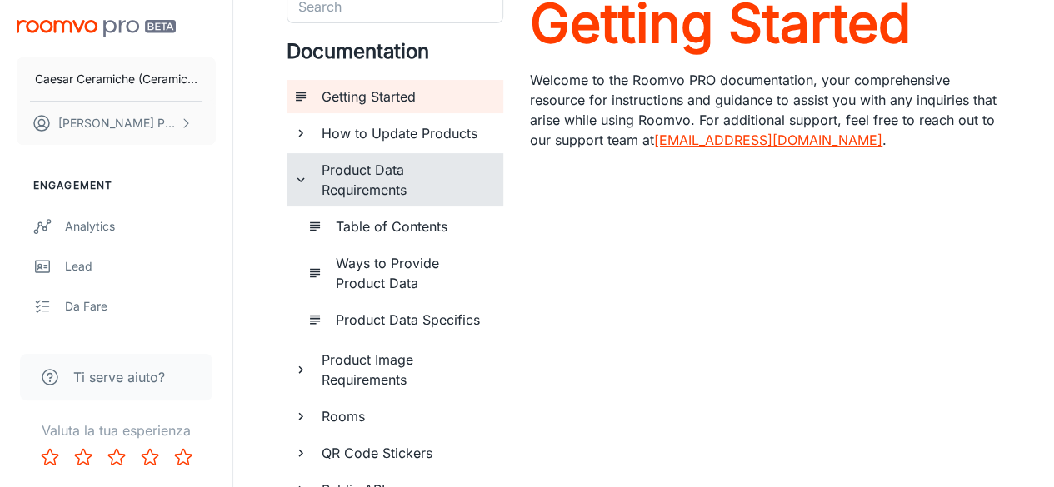
scroll to position [165, 0]
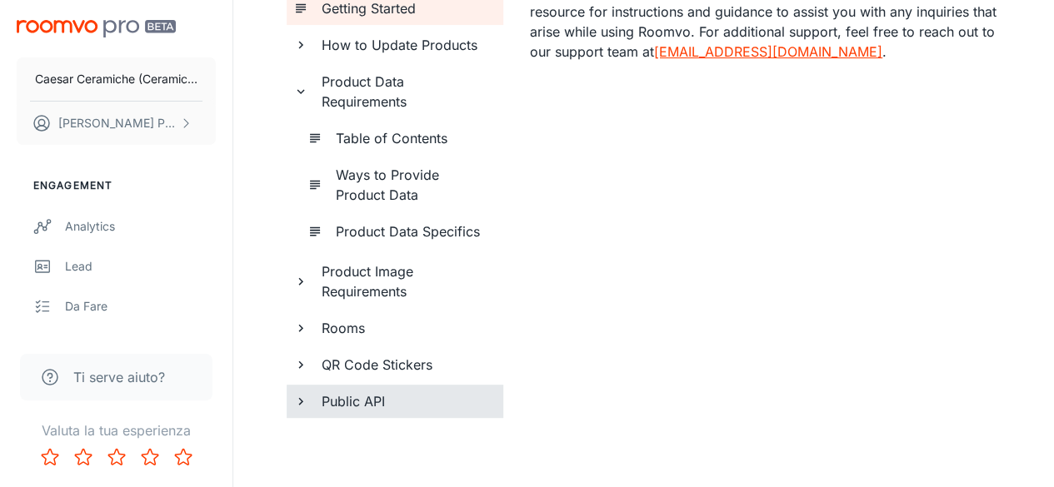
click at [297, 408] on div "Public API" at bounding box center [395, 401] width 217 height 33
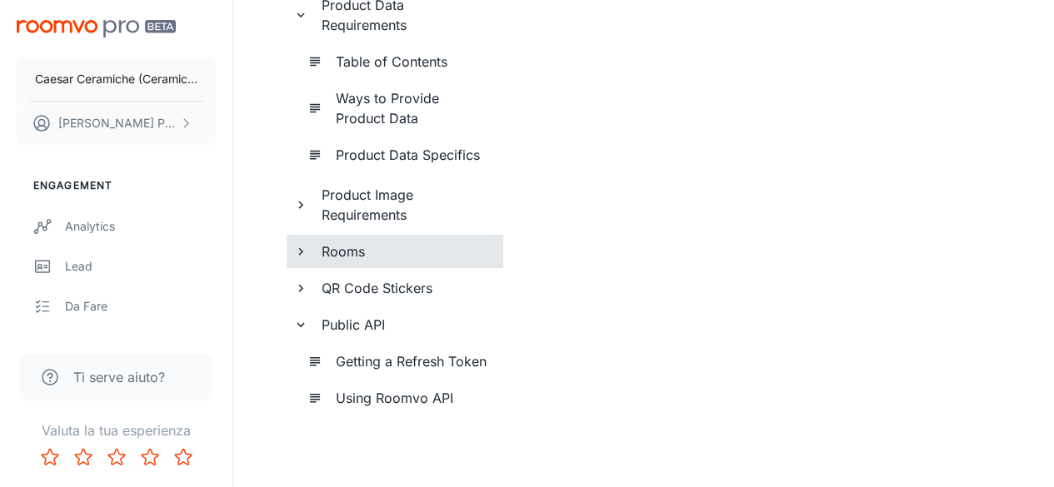
click at [298, 254] on icon "documentation page list" at bounding box center [300, 251] width 5 height 7
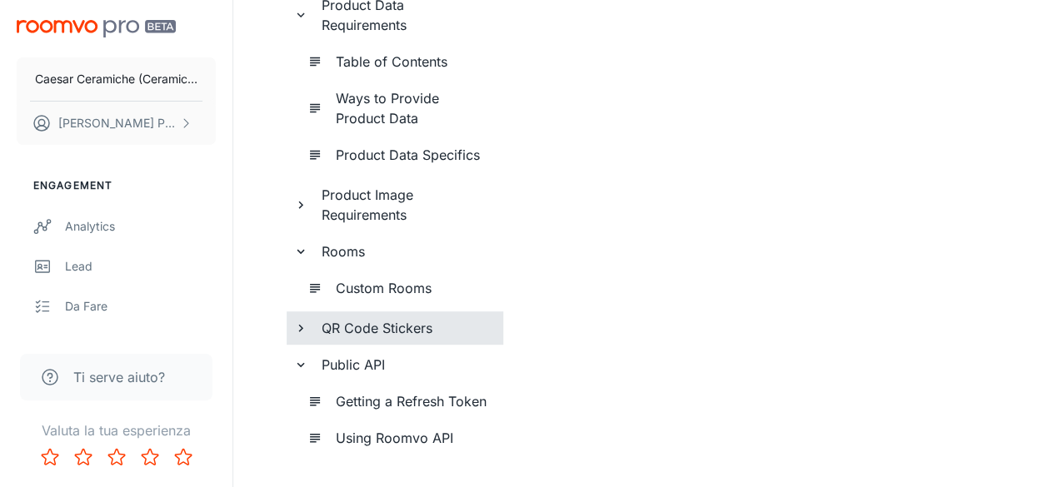
click at [307, 326] on icon "documentation page list" at bounding box center [300, 328] width 15 height 15
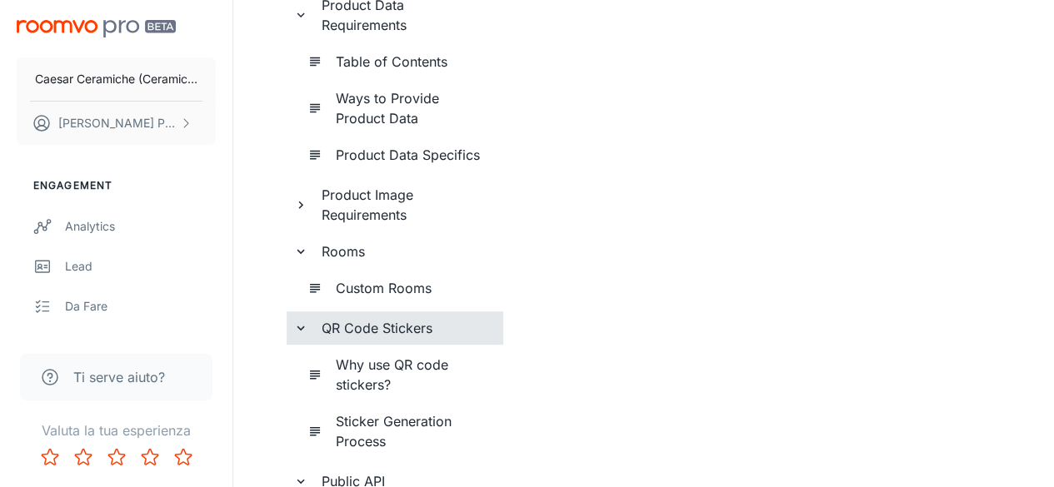
click at [297, 201] on icon "documentation page list" at bounding box center [300, 204] width 15 height 15
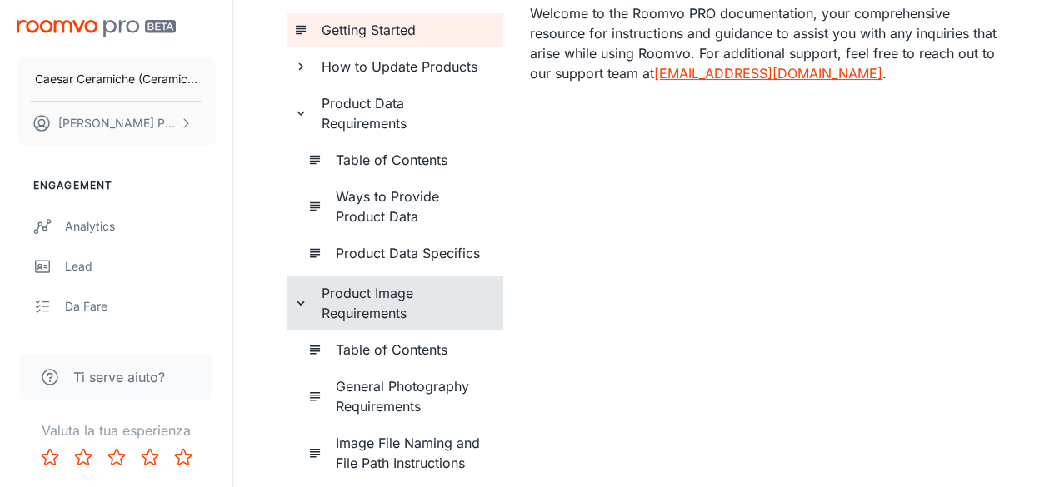
scroll to position [130, 0]
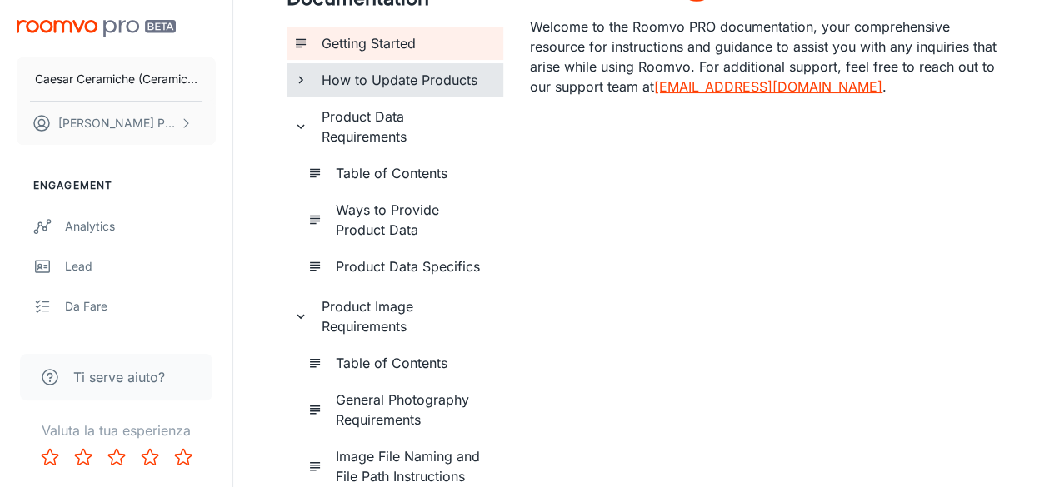
click at [302, 85] on icon "documentation page list" at bounding box center [300, 79] width 15 height 15
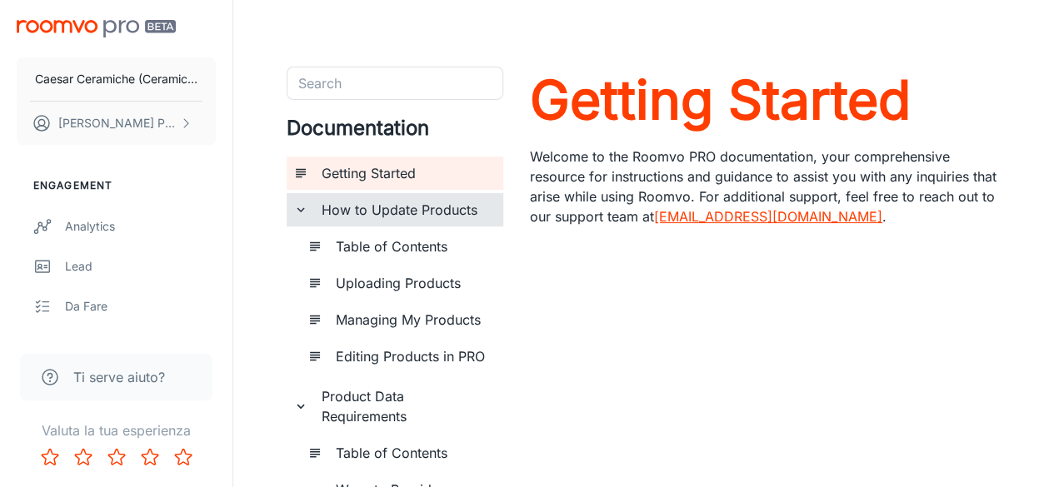
scroll to position [1, 0]
click at [305, 212] on icon "documentation page list" at bounding box center [300, 209] width 15 height 15
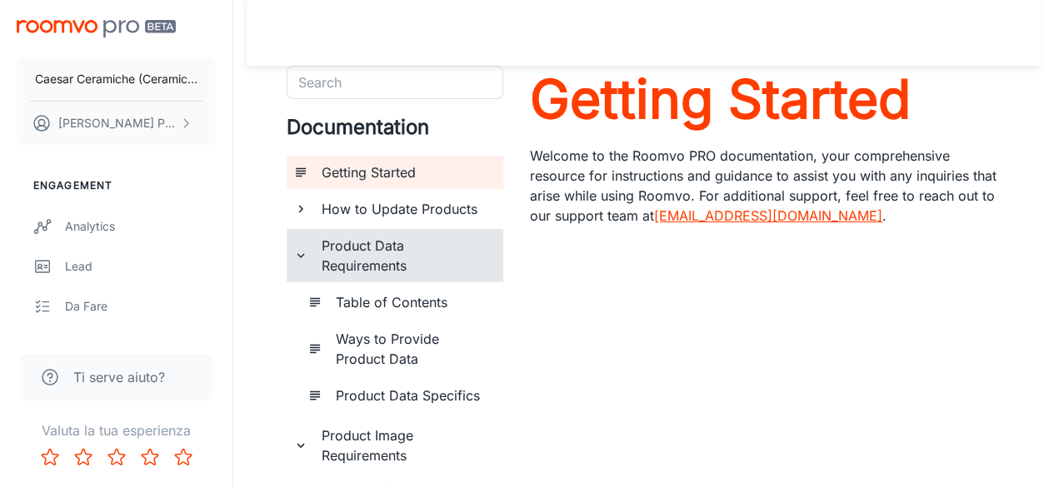
click at [307, 251] on icon "documentation page list" at bounding box center [300, 255] width 15 height 15
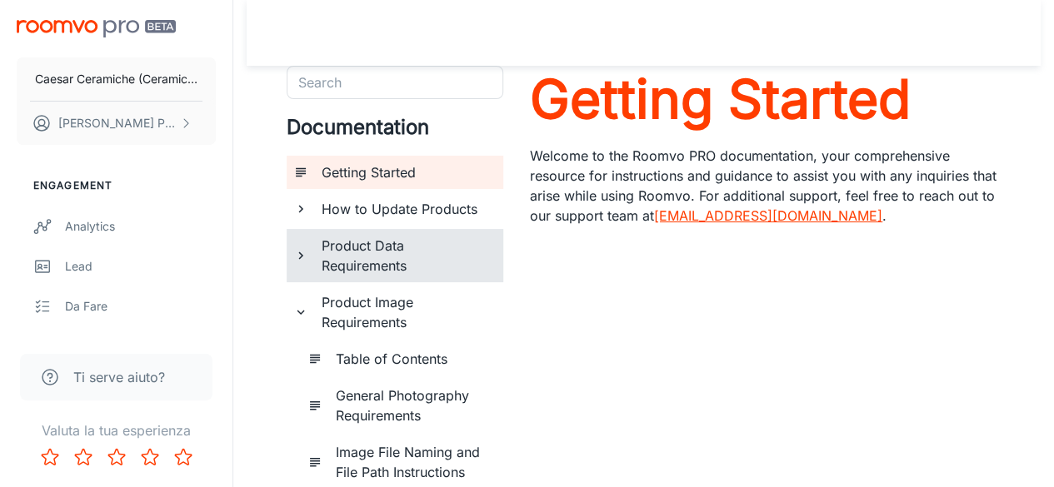
click at [307, 307] on icon "documentation page list" at bounding box center [300, 312] width 15 height 15
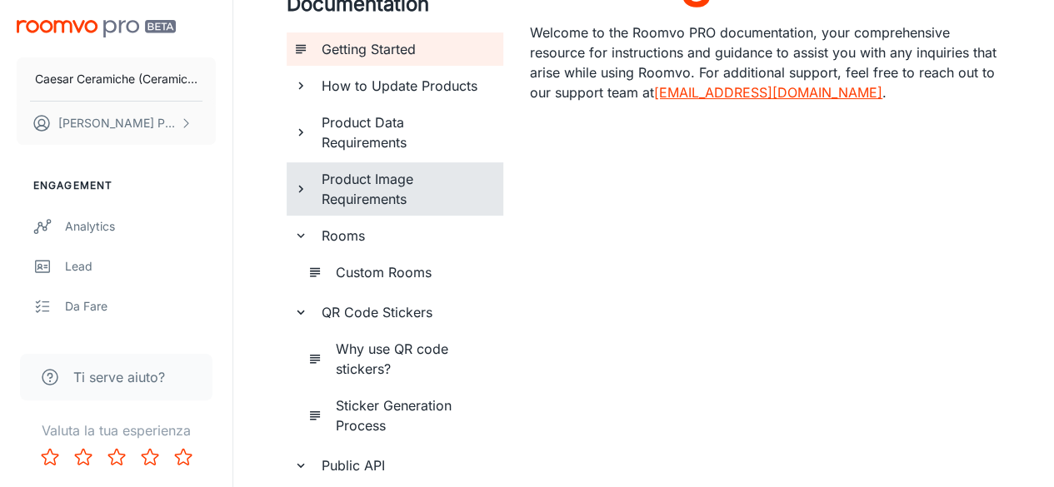
scroll to position [146, 0]
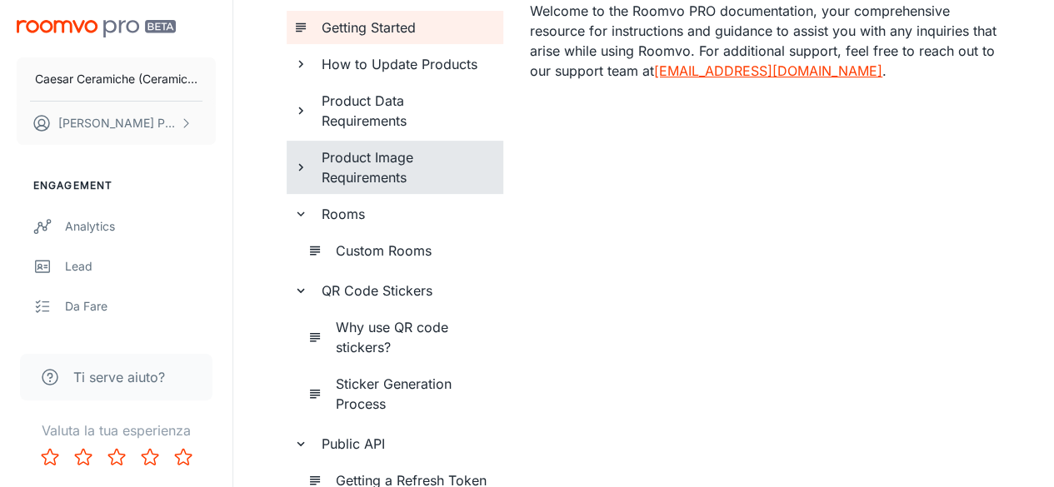
click at [295, 219] on icon "documentation page list" at bounding box center [300, 214] width 15 height 15
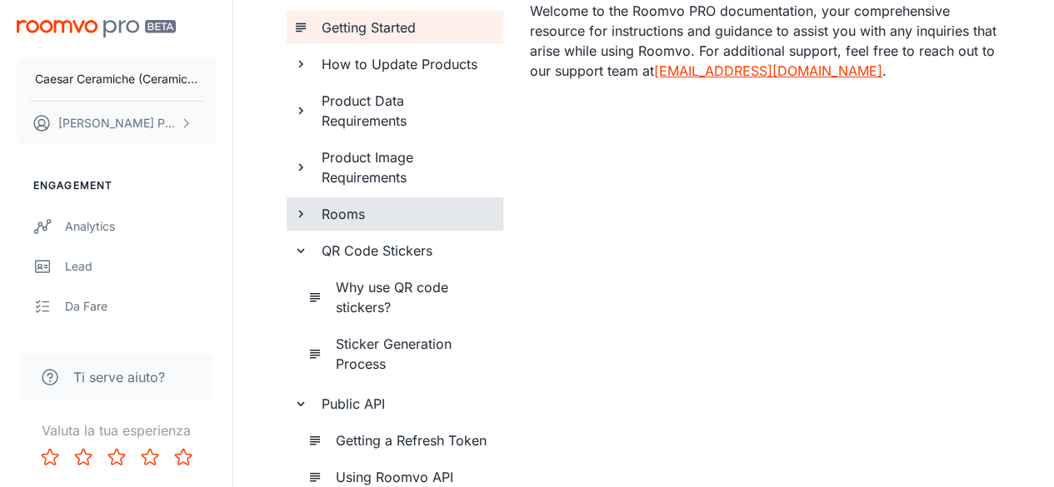
click at [298, 253] on icon "documentation page list" at bounding box center [300, 250] width 15 height 15
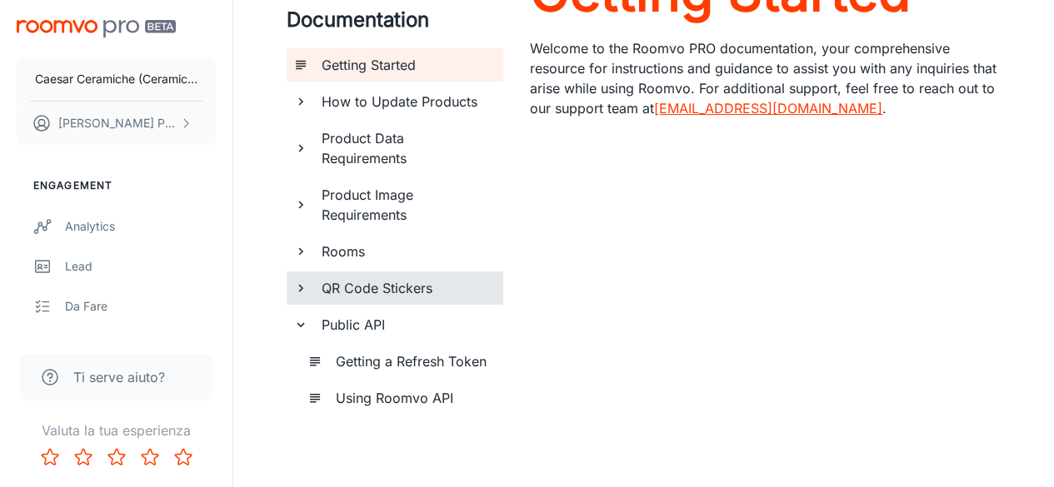
click at [305, 324] on icon "documentation page list" at bounding box center [300, 324] width 15 height 15
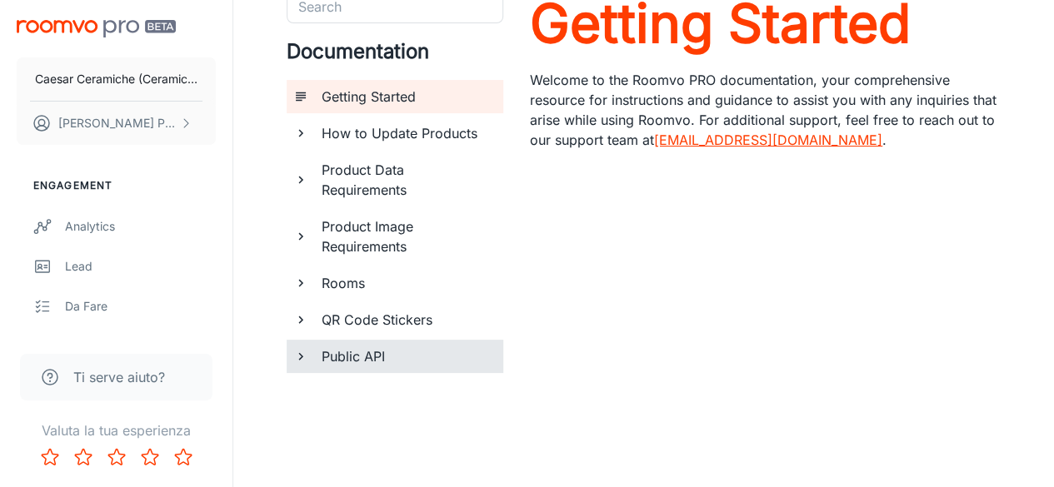
scroll to position [0, 0]
